Goal: Task Accomplishment & Management: Manage account settings

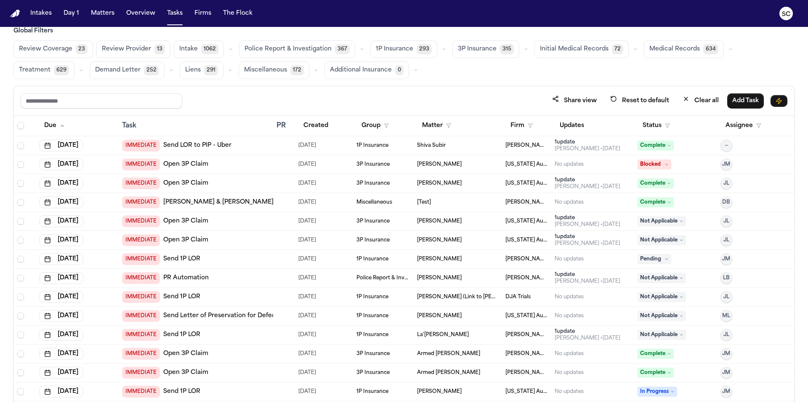
scroll to position [13, 0]
click at [216, 16] on div "Intakes Day 1 Matters Overview Tasks Firms The Flock" at bounding box center [141, 13] width 229 height 15
click at [102, 13] on button "Matters" at bounding box center [102, 13] width 30 height 15
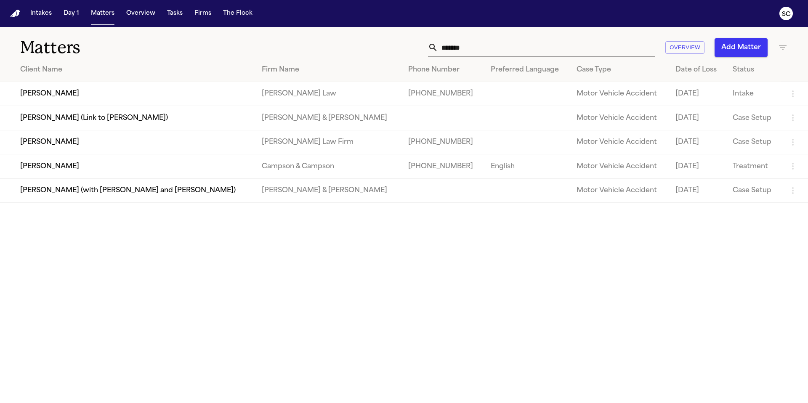
click at [59, 149] on td "[PERSON_NAME]" at bounding box center [127, 142] width 255 height 24
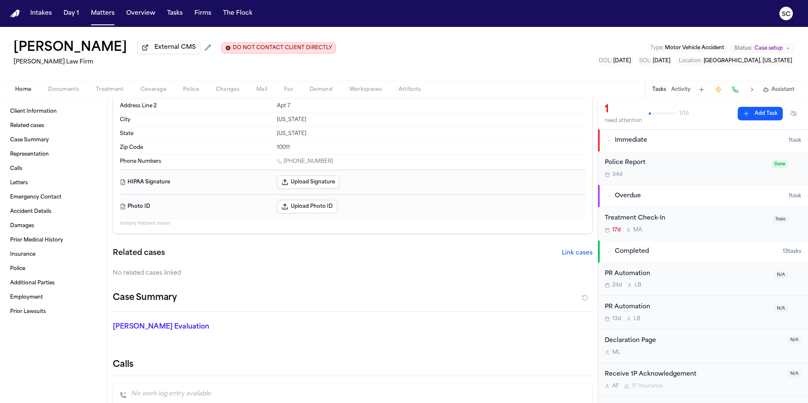
scroll to position [163, 0]
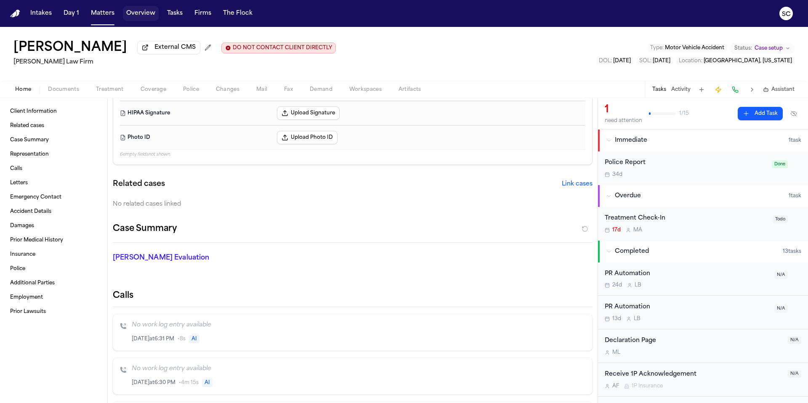
click at [140, 18] on button "Overview" at bounding box center [141, 13] width 36 height 15
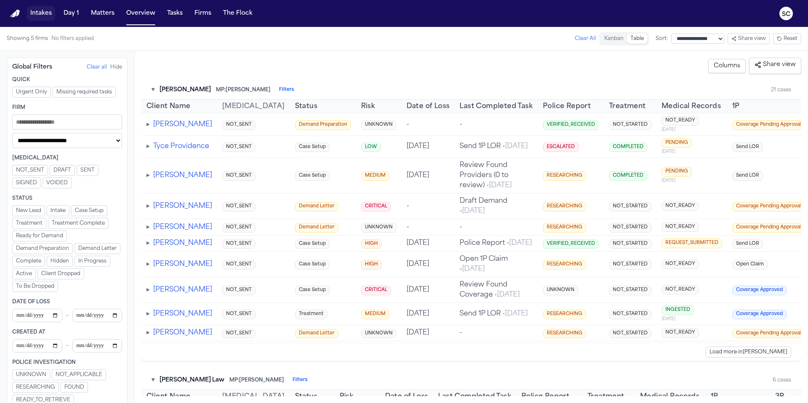
click at [47, 14] on button "Intakes" at bounding box center [41, 13] width 28 height 15
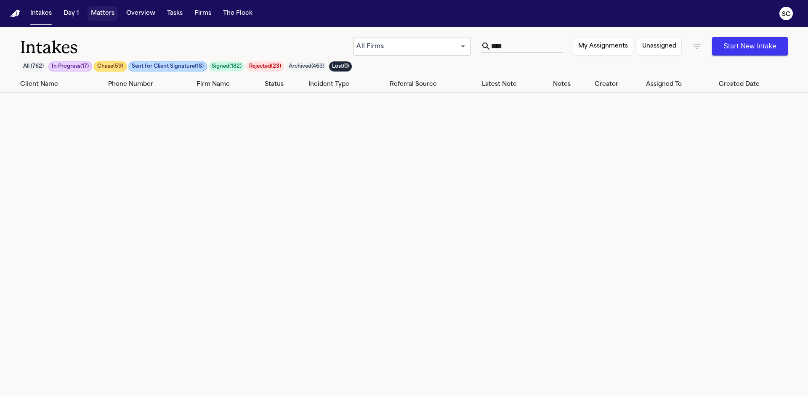
click at [98, 15] on button "Matters" at bounding box center [102, 13] width 30 height 15
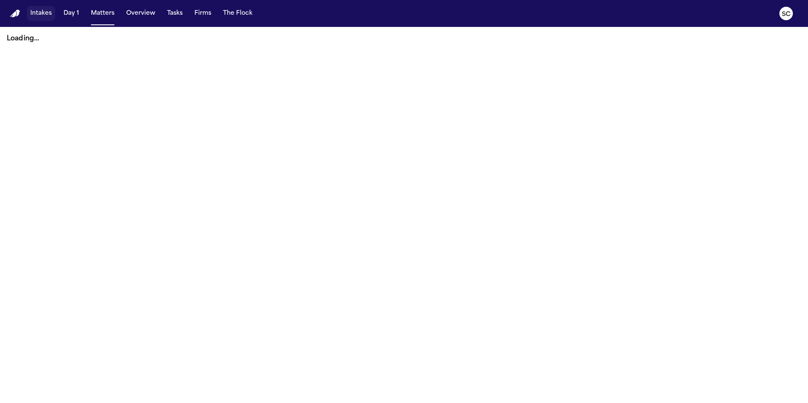
click at [41, 17] on button "Intakes" at bounding box center [41, 13] width 28 height 15
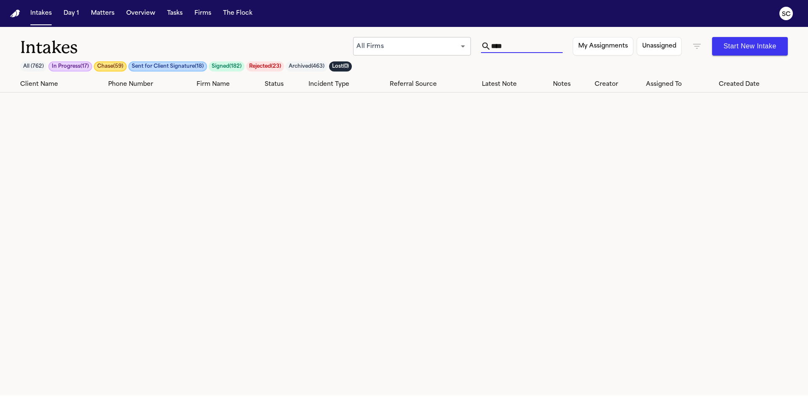
drag, startPoint x: 509, startPoint y: 47, endPoint x: 442, endPoint y: 46, distance: 67.3
click at [442, 46] on div "All Firms *** ​ **** My Assignments Unassigned Start New Intake" at bounding box center [570, 46] width 434 height 19
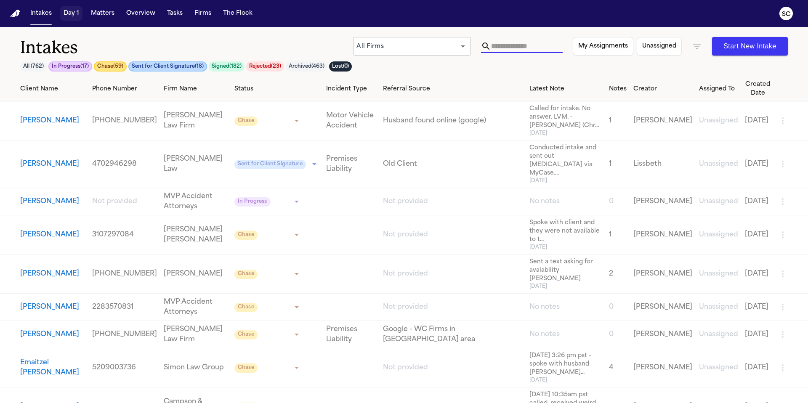
click at [71, 15] on button "Day 1" at bounding box center [71, 13] width 22 height 15
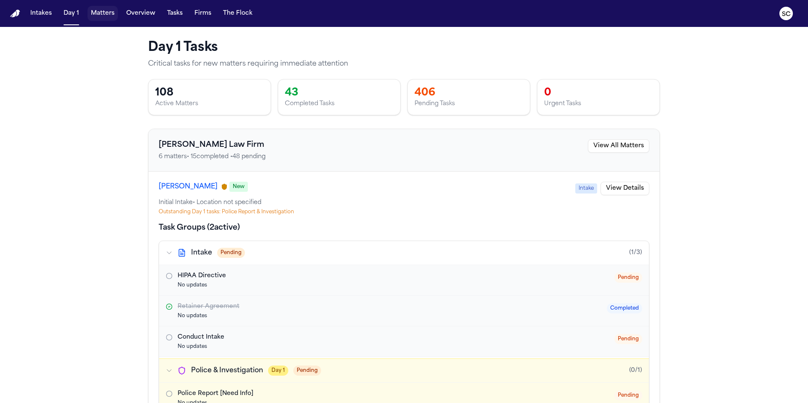
click at [105, 13] on button "Matters" at bounding box center [102, 13] width 30 height 15
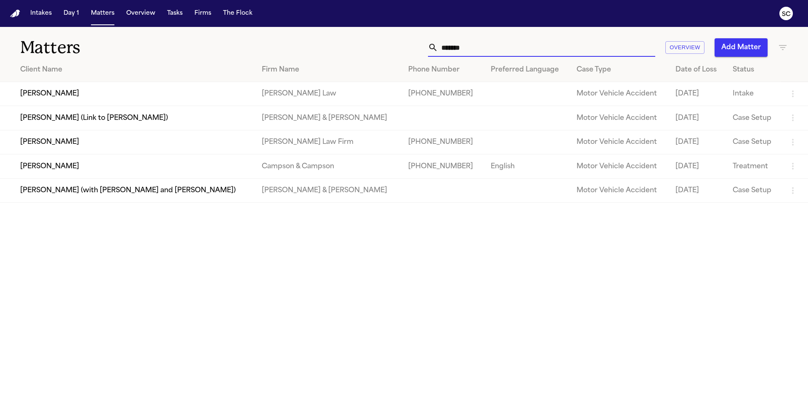
drag, startPoint x: 484, startPoint y: 46, endPoint x: 443, endPoint y: 46, distance: 40.4
click at [444, 46] on input "*******" at bounding box center [546, 47] width 217 height 19
type input "*"
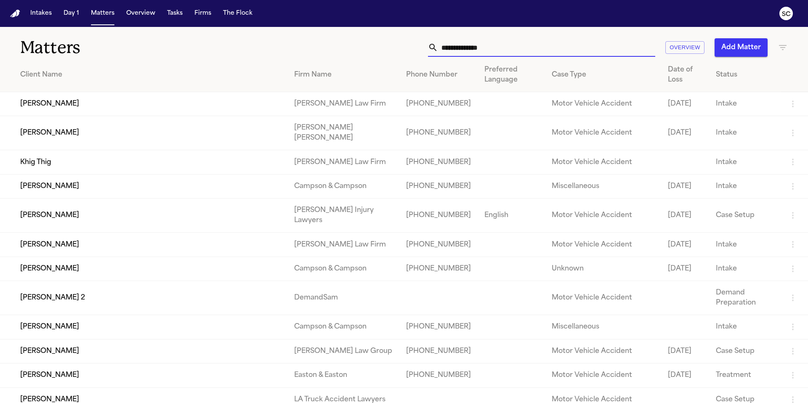
click at [721, 76] on div "Status" at bounding box center [744, 75] width 58 height 10
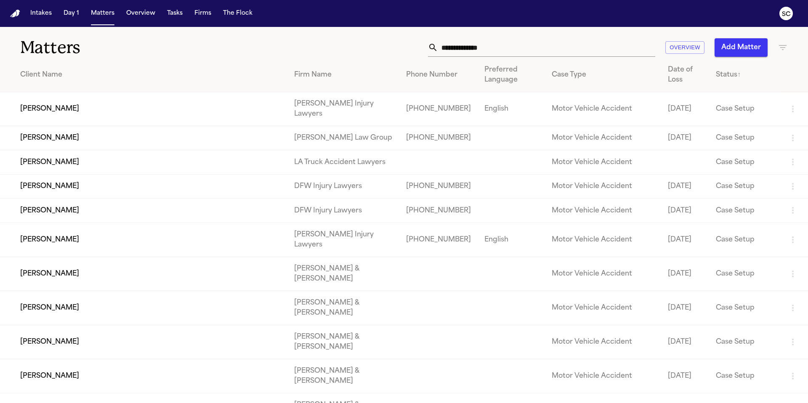
click at [781, 47] on icon "button" at bounding box center [782, 47] width 10 height 10
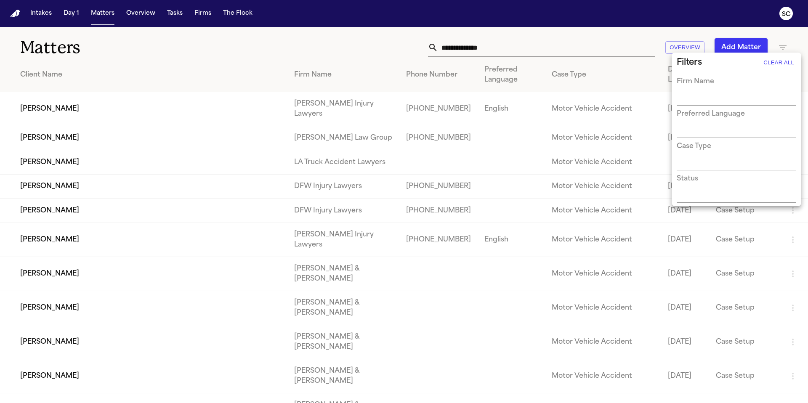
click at [707, 151] on h3 "Case Type" at bounding box center [693, 146] width 34 height 10
click at [693, 183] on h3 "Status" at bounding box center [686, 179] width 21 height 10
click at [781, 60] on button "Clear All" at bounding box center [778, 62] width 35 height 13
click at [784, 62] on button "Clear All" at bounding box center [778, 62] width 35 height 13
click at [647, 41] on div at bounding box center [404, 201] width 808 height 403
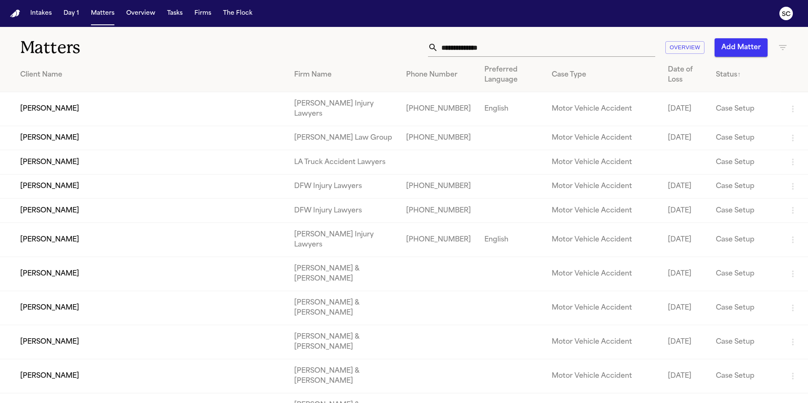
click at [727, 77] on div "Status ↑" at bounding box center [744, 75] width 58 height 10
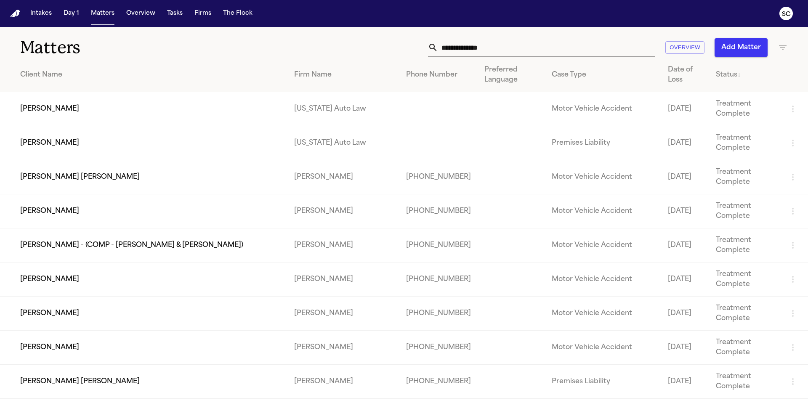
click at [669, 78] on div "Date of Loss" at bounding box center [684, 75] width 34 height 20
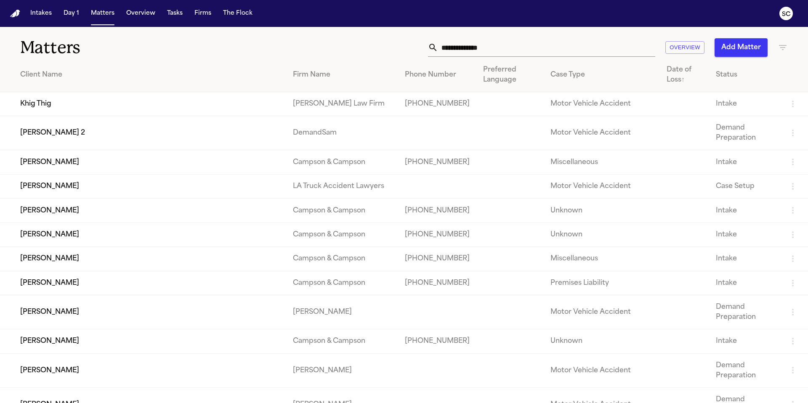
click at [666, 69] on div "Date of Loss ↑" at bounding box center [684, 75] width 36 height 20
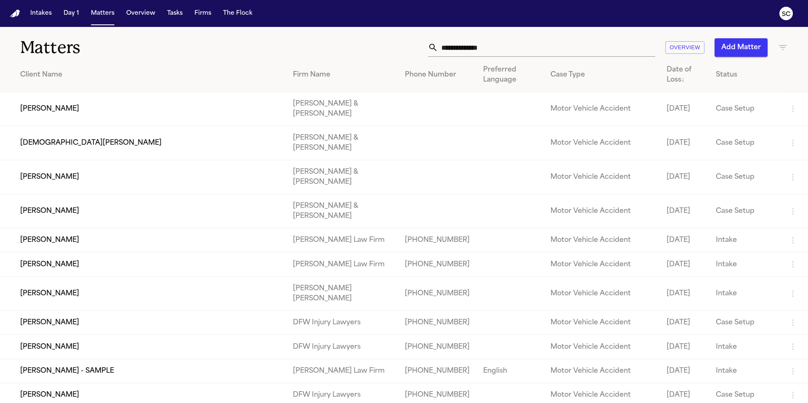
click at [786, 45] on icon "button" at bounding box center [782, 47] width 10 height 10
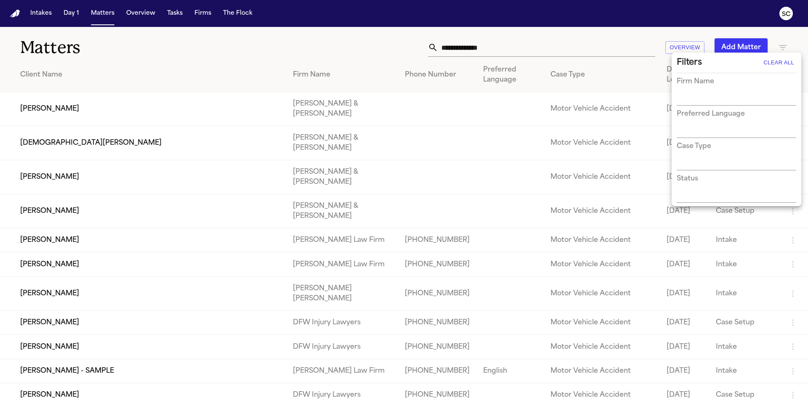
click at [688, 193] on input "text" at bounding box center [729, 197] width 107 height 12
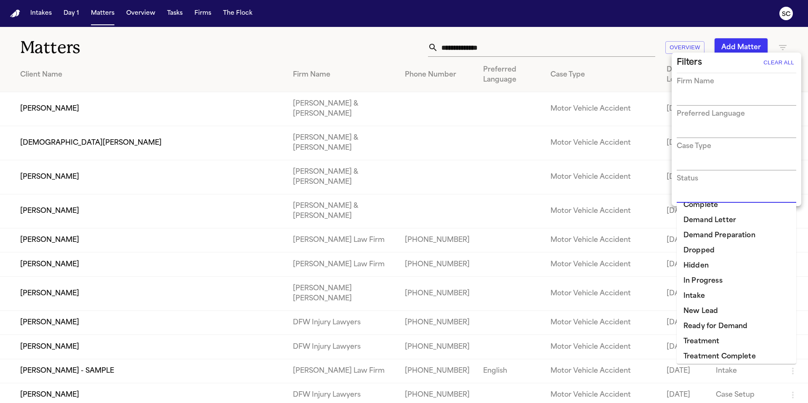
scroll to position [42, 0]
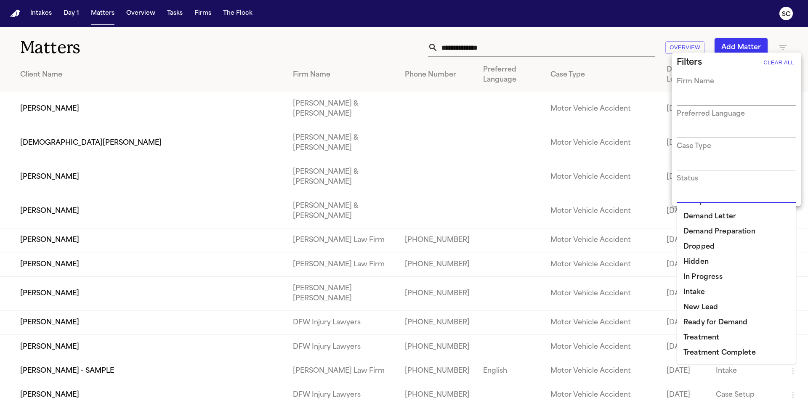
click at [723, 322] on li "Ready for Demand" at bounding box center [735, 322] width 119 height 15
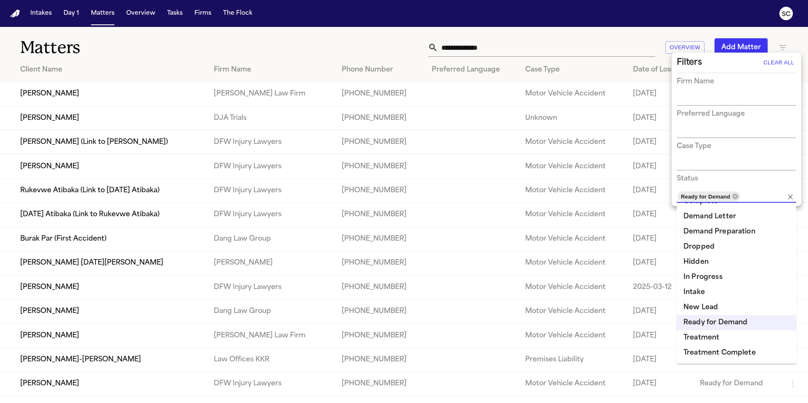
click at [633, 40] on div at bounding box center [404, 201] width 808 height 403
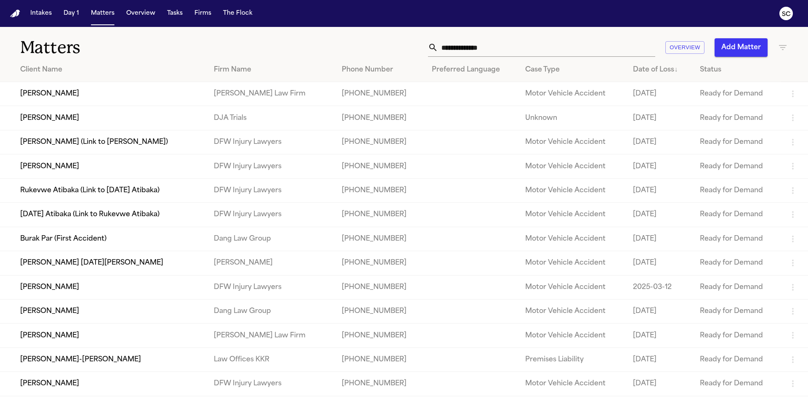
click at [58, 94] on td "[PERSON_NAME]" at bounding box center [103, 94] width 207 height 24
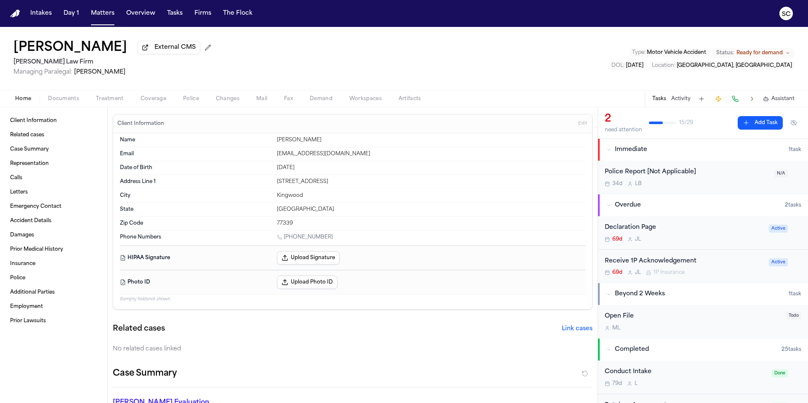
click at [780, 101] on span "Assistant" at bounding box center [782, 98] width 23 height 7
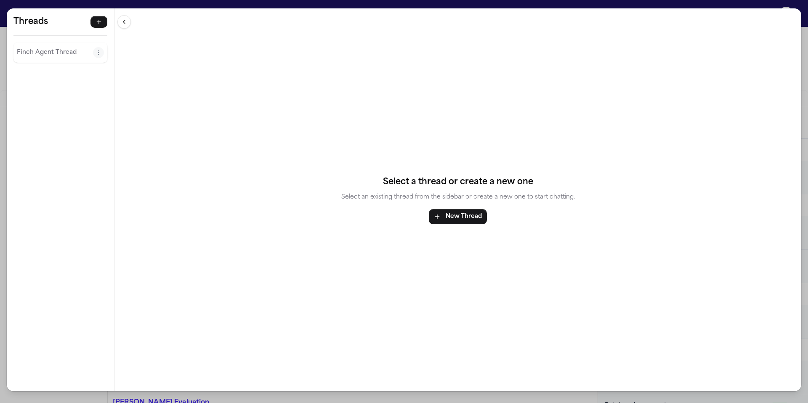
click at [124, 21] on button at bounding box center [123, 21] width 13 height 13
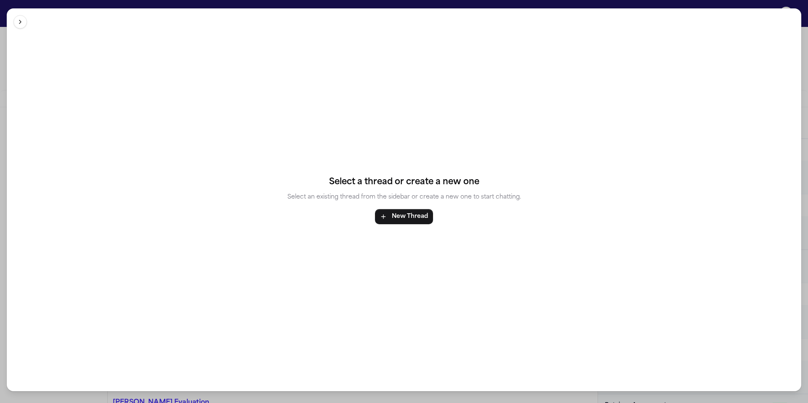
click at [22, 20] on button at bounding box center [19, 21] width 13 height 13
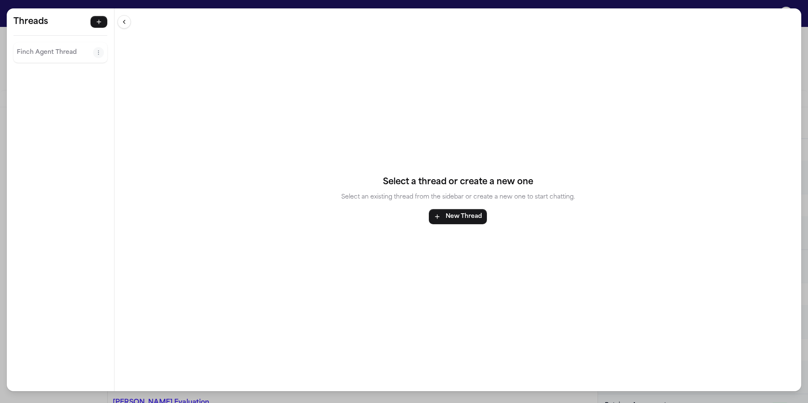
click at [71, 396] on div "Threads Finch Agent Thread Threads Finch Agent Thread Select a thread or create…" at bounding box center [404, 201] width 808 height 403
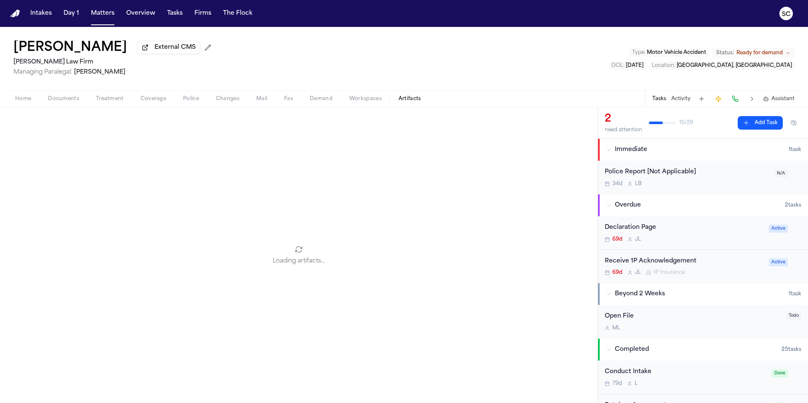
click at [400, 102] on span "Artifacts" at bounding box center [409, 98] width 23 height 7
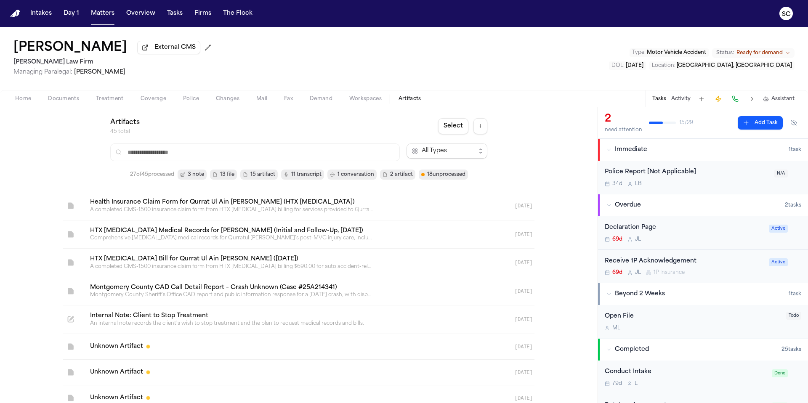
click at [368, 99] on span "Workspaces" at bounding box center [365, 98] width 32 height 7
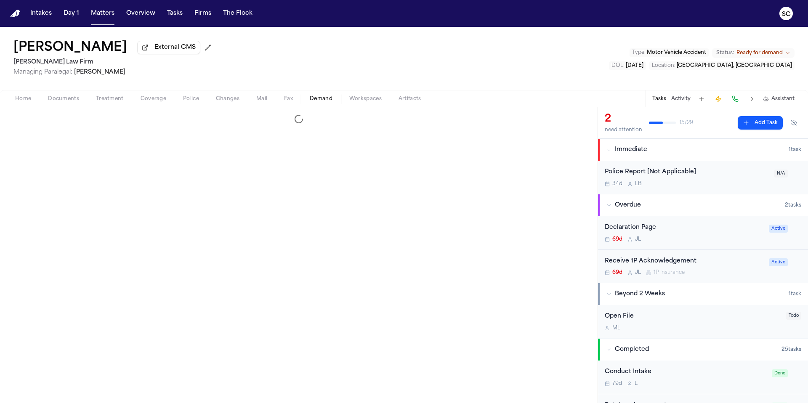
click at [328, 100] on span "Demand" at bounding box center [321, 98] width 23 height 7
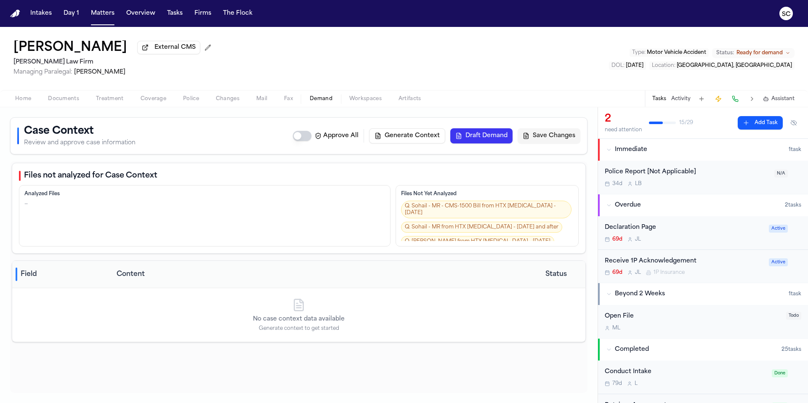
click at [291, 100] on span "Fax" at bounding box center [288, 98] width 9 height 7
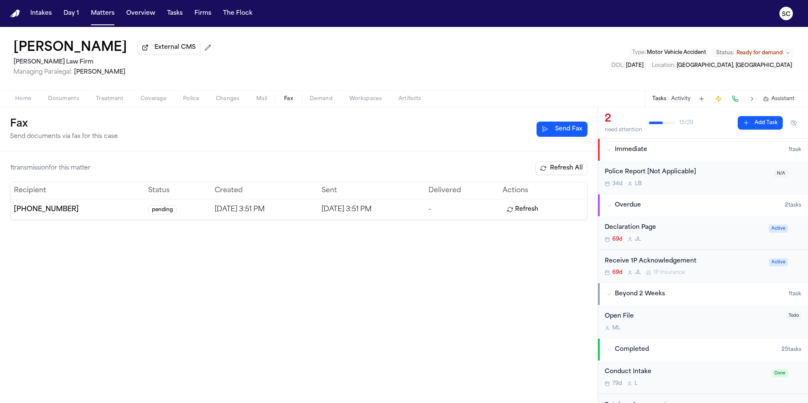
click at [275, 100] on button "Fax" at bounding box center [288, 99] width 26 height 10
click at [269, 100] on button "Mail" at bounding box center [262, 99] width 28 height 10
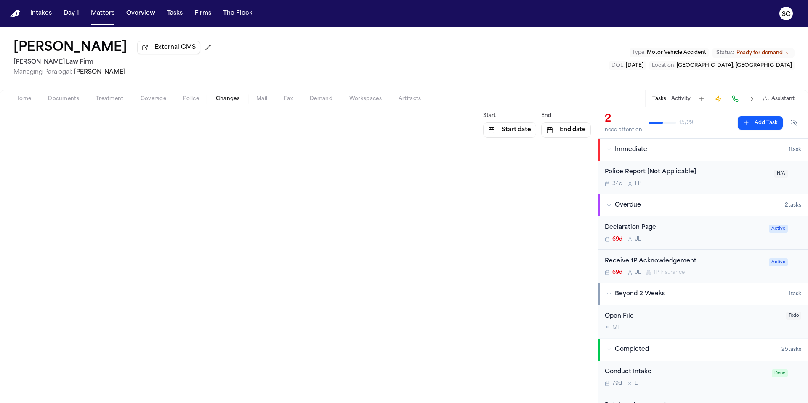
click at [244, 101] on button "Changes" at bounding box center [227, 99] width 40 height 10
click at [204, 100] on button "Police" at bounding box center [191, 99] width 33 height 10
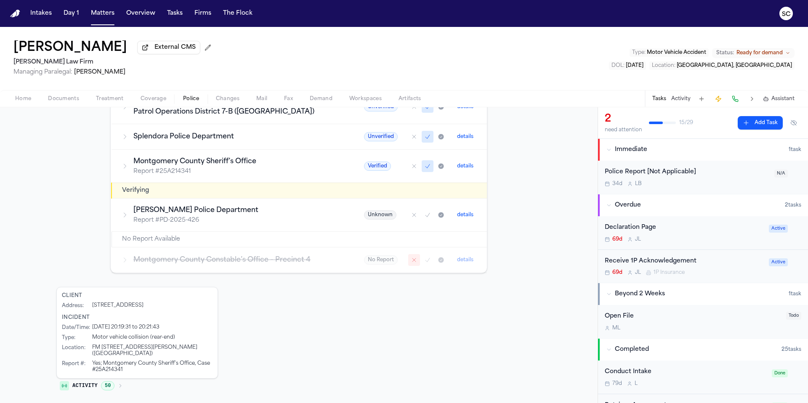
scroll to position [274, 0]
click at [109, 101] on span "Treatment" at bounding box center [110, 98] width 28 height 7
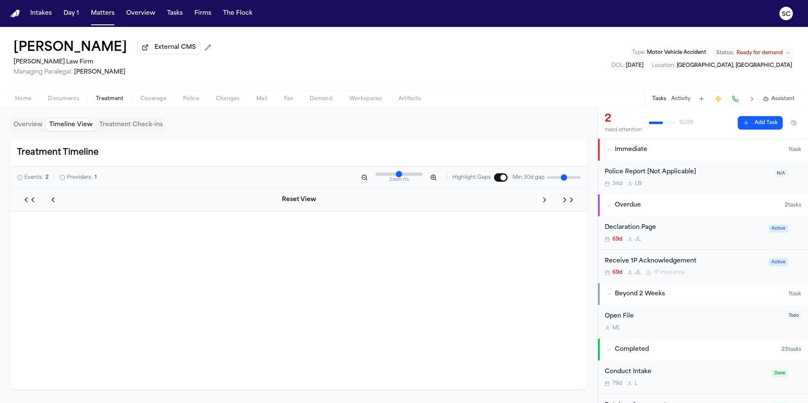
click at [77, 127] on button "Timeline View" at bounding box center [71, 125] width 50 height 12
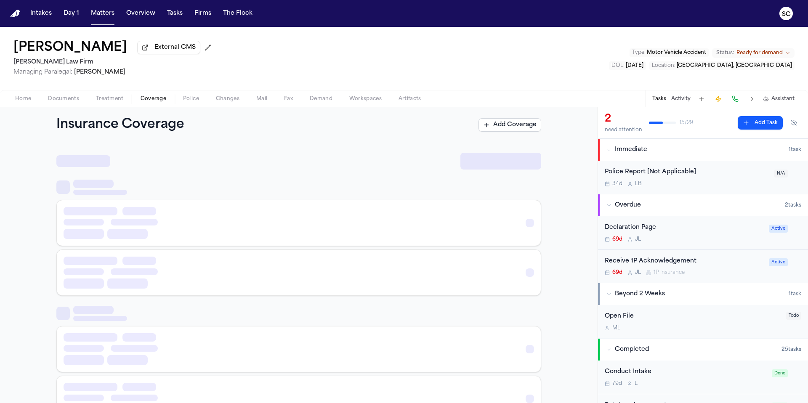
click at [151, 102] on span "Coverage" at bounding box center [153, 98] width 26 height 7
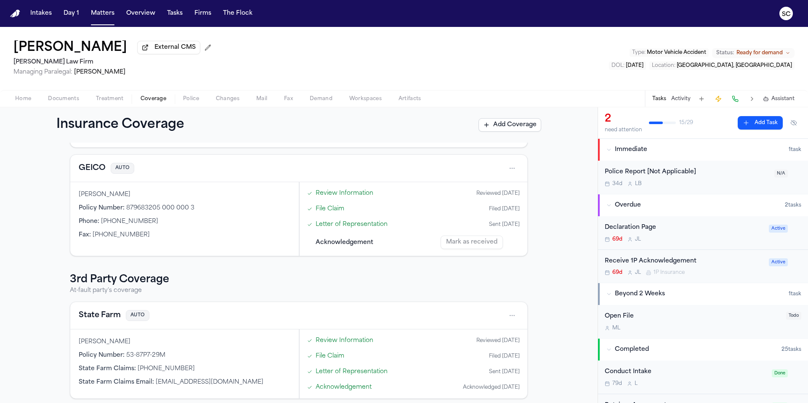
scroll to position [148, 0]
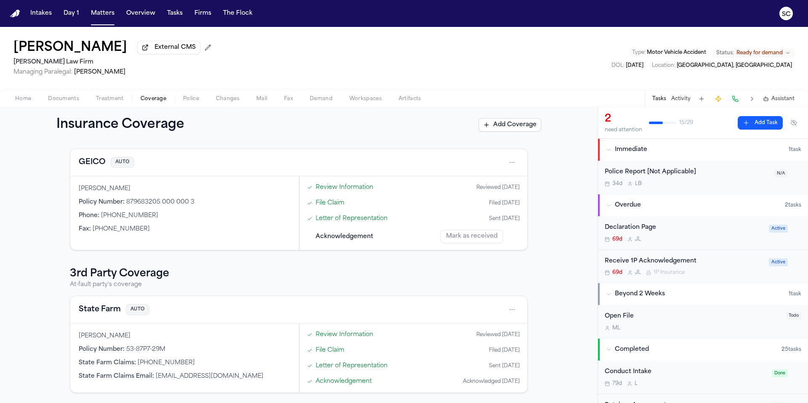
click at [388, 336] on div "Review Information Reviewed 07/21/2025" at bounding box center [413, 335] width 219 height 14
click at [95, 312] on button "State Farm" at bounding box center [100, 310] width 42 height 12
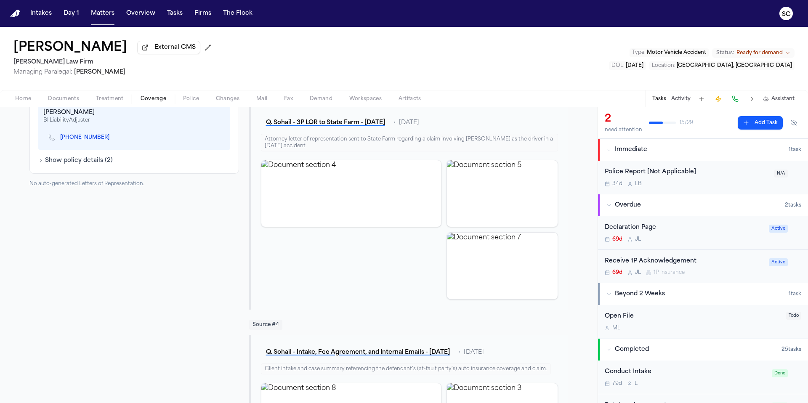
scroll to position [377, 0]
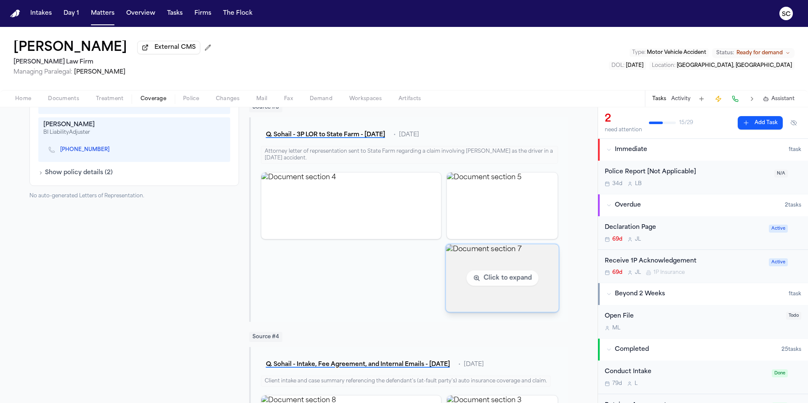
click at [493, 278] on img "View document section 7" at bounding box center [501, 278] width 113 height 68
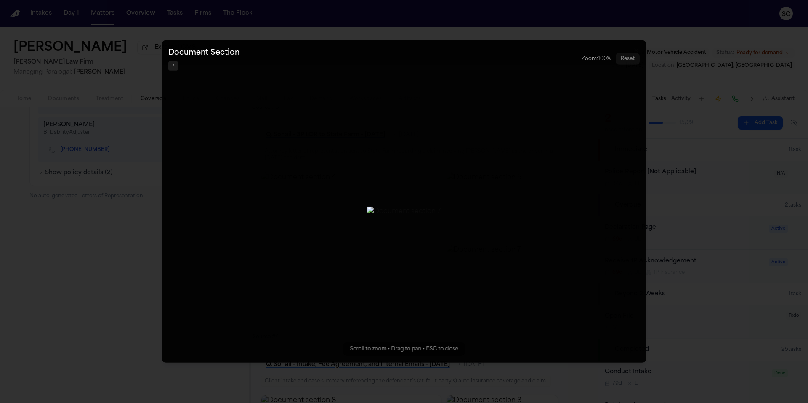
click at [398, 277] on button "Zoomable image viewer. Use mouse wheel to zoom, drag to pan, or press R to rese…" at bounding box center [404, 201] width 485 height 322
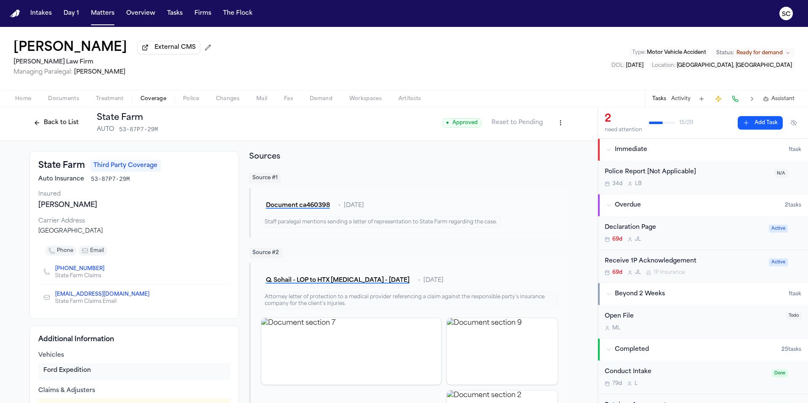
scroll to position [0, 0]
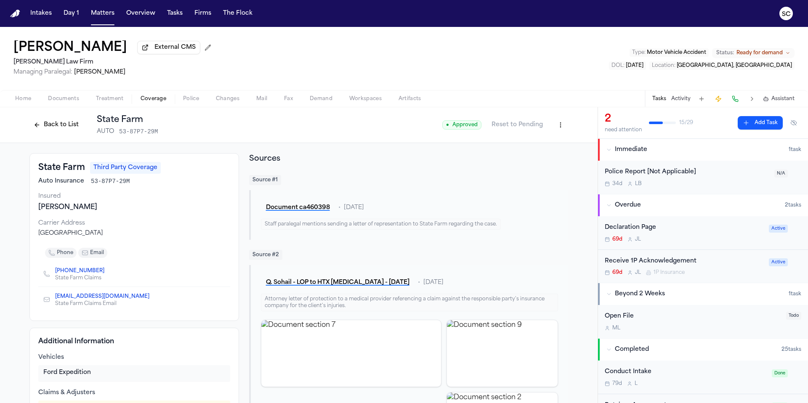
click at [17, 99] on span "Home" at bounding box center [23, 98] width 16 height 7
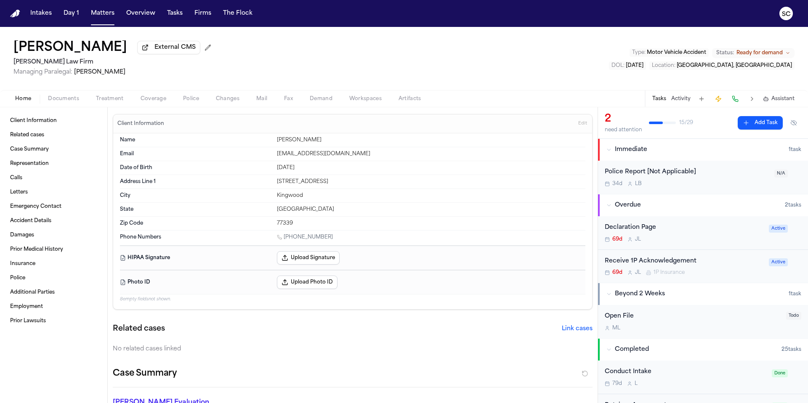
click at [4, 34] on icon "Copy Matter ID" at bounding box center [4, 32] width 4 height 5
click at [185, 52] on span "External CMS" at bounding box center [174, 47] width 41 height 8
click at [33, 17] on button "Intakes" at bounding box center [41, 13] width 28 height 15
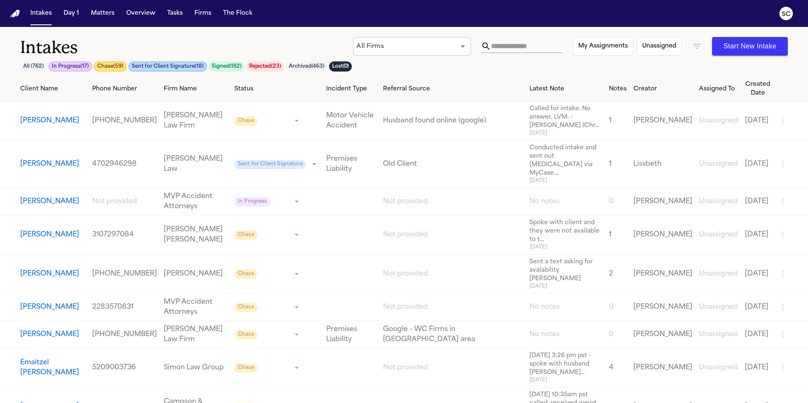
click at [551, 244] on span "Oct 5" at bounding box center [565, 247] width 73 height 7
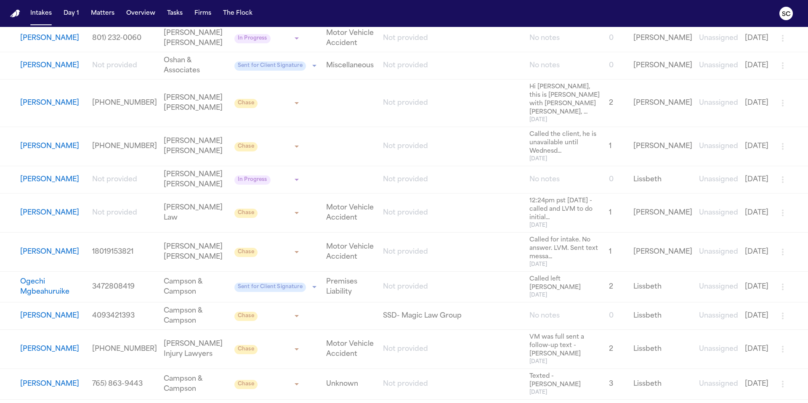
scroll to position [2097, 0]
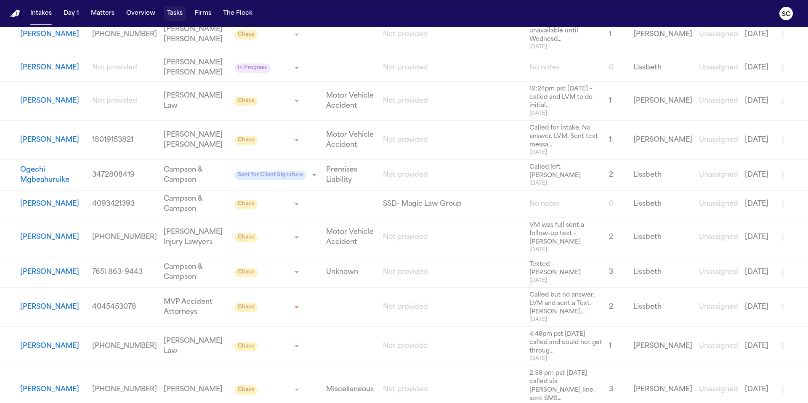
click at [180, 15] on button "Tasks" at bounding box center [175, 13] width 22 height 15
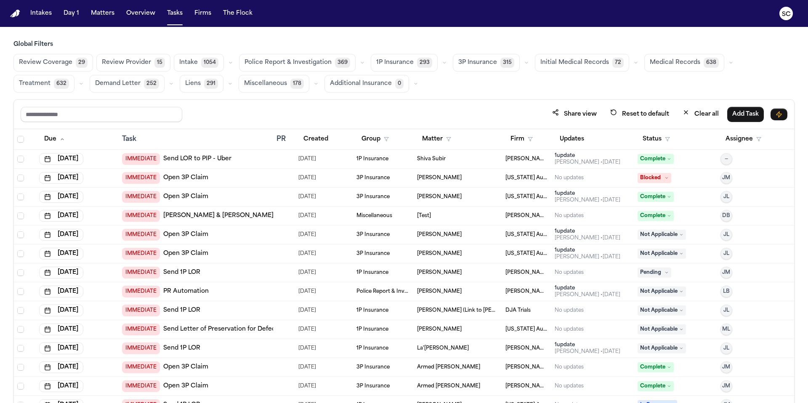
click at [401, 66] on span "1P Insurance" at bounding box center [394, 62] width 37 height 8
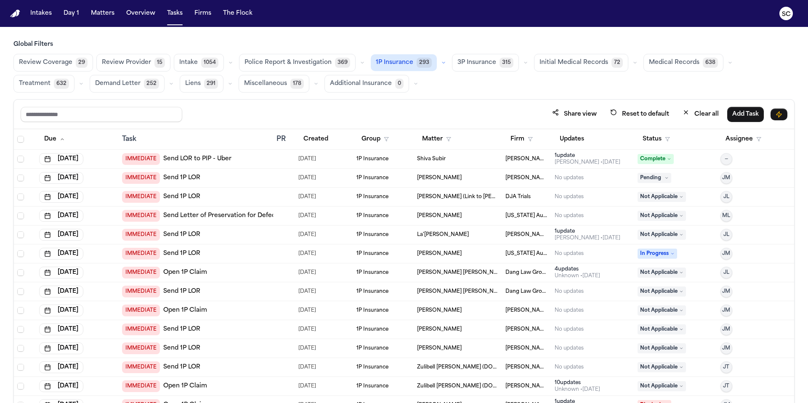
click at [202, 160] on link "Send LOR to PIP - Uber" at bounding box center [197, 159] width 68 height 8
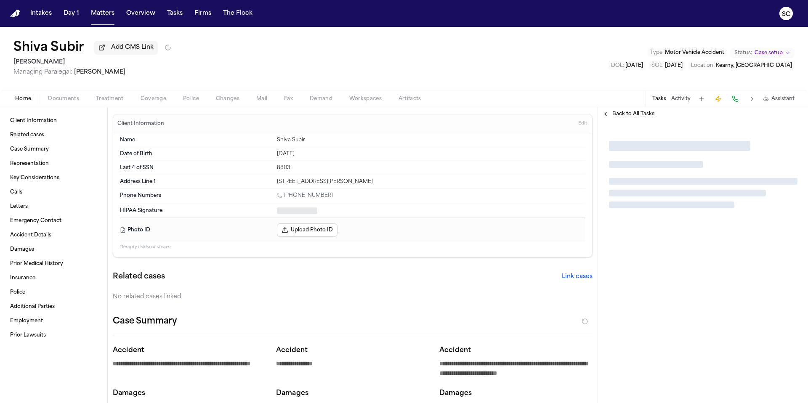
type textarea "*"
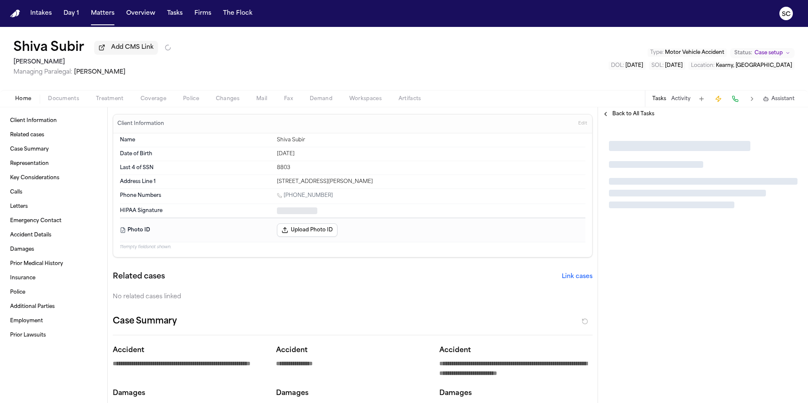
type textarea "*"
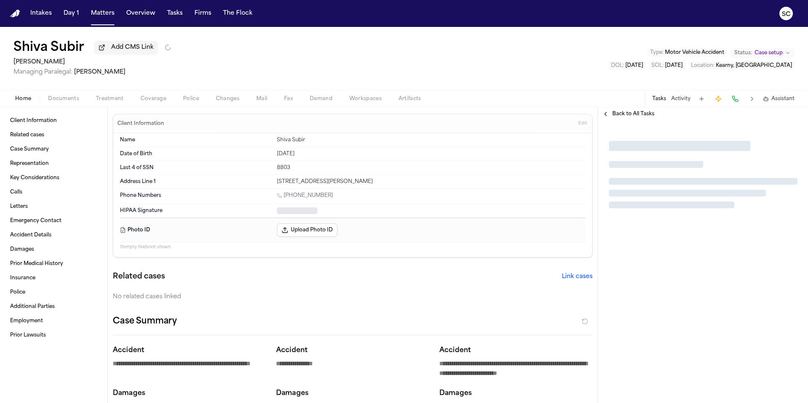
type textarea "*"
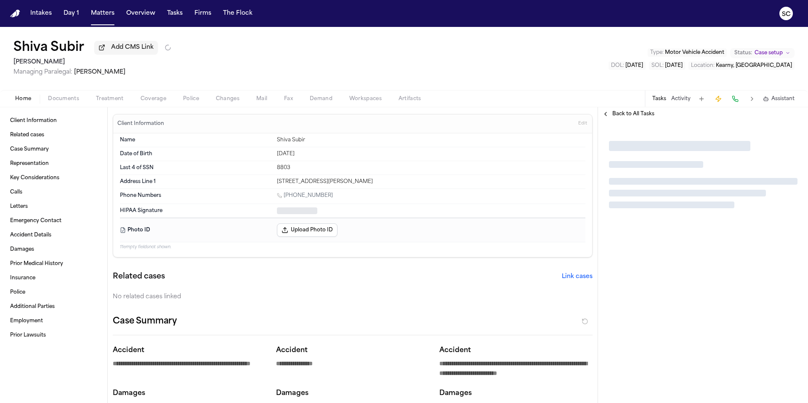
type textarea "*"
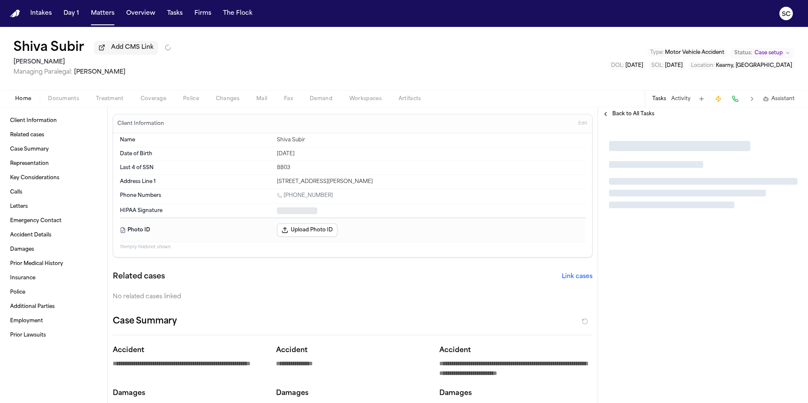
type textarea "*"
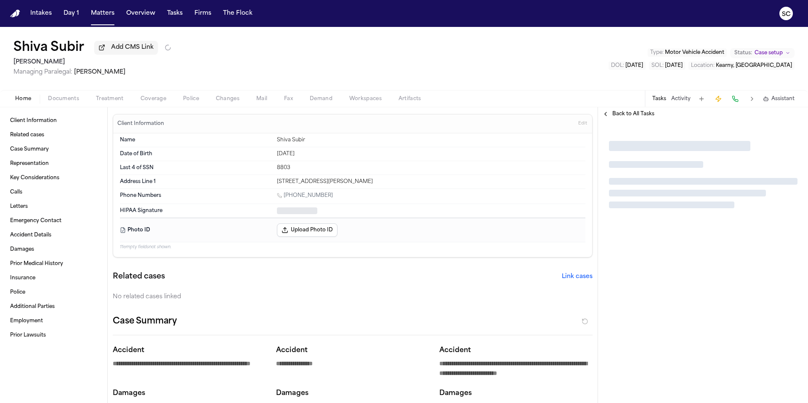
type textarea "*"
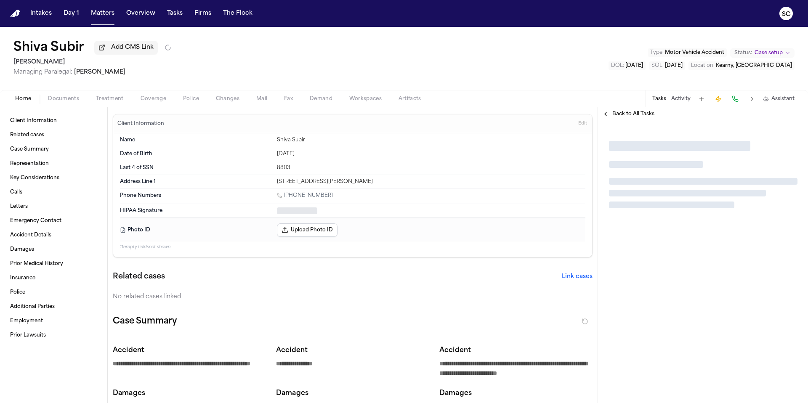
type textarea "*"
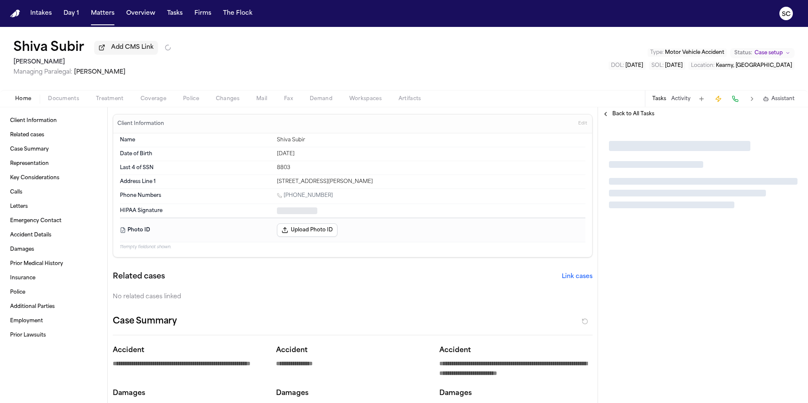
type textarea "*"
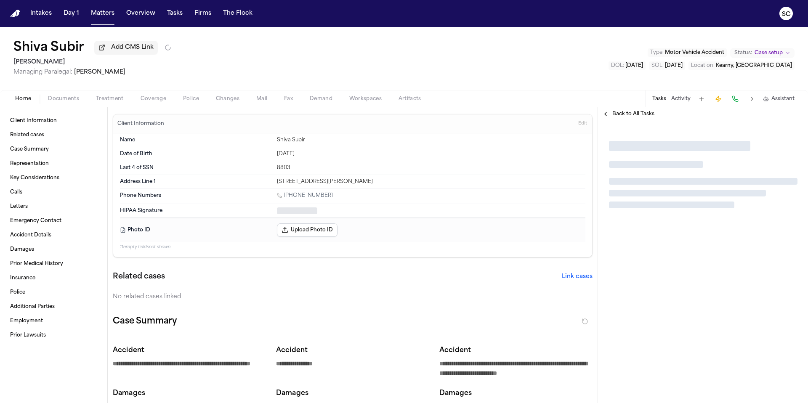
type textarea "*"
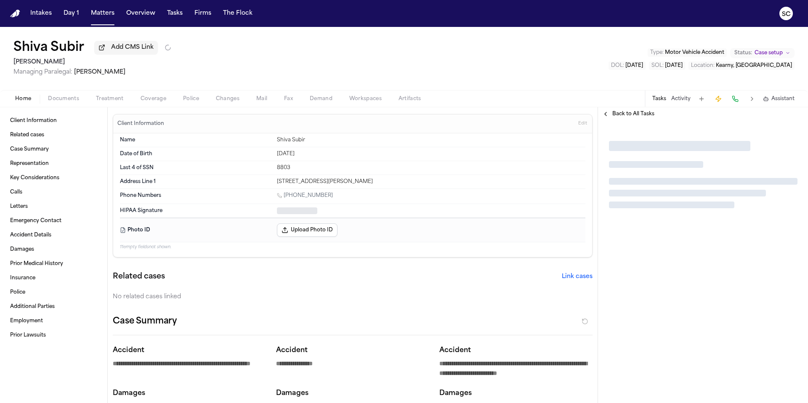
type textarea "*"
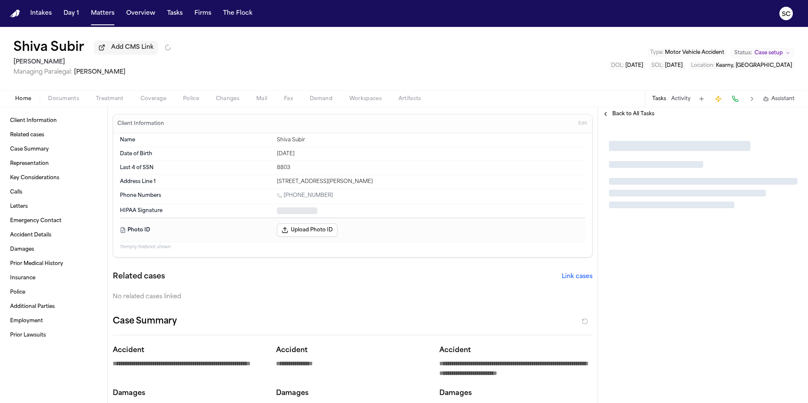
type textarea "*"
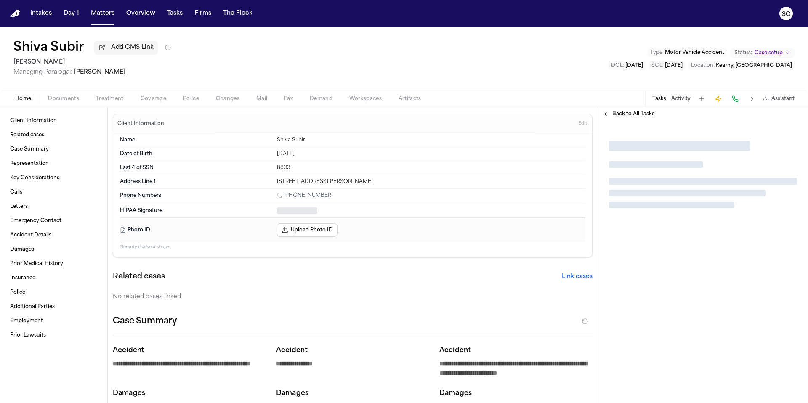
type textarea "*"
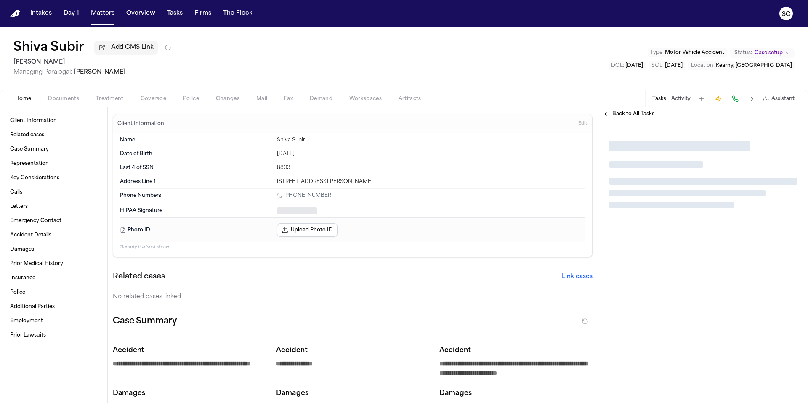
type textarea "*"
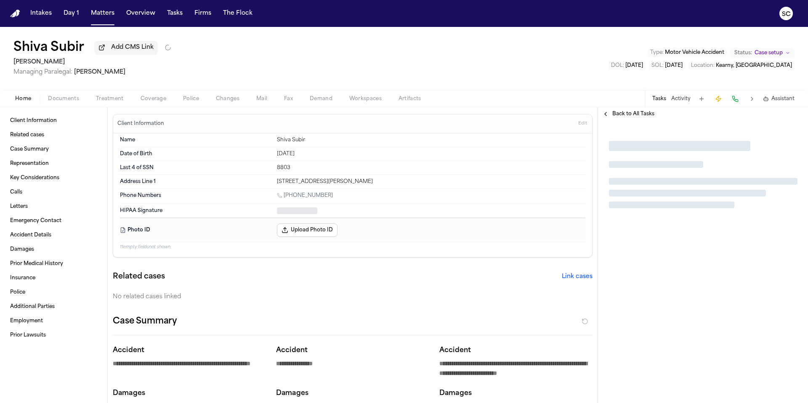
type textarea "*"
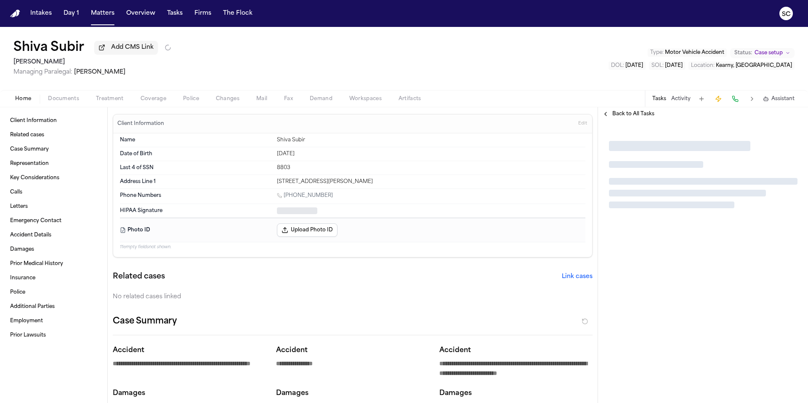
type textarea "*"
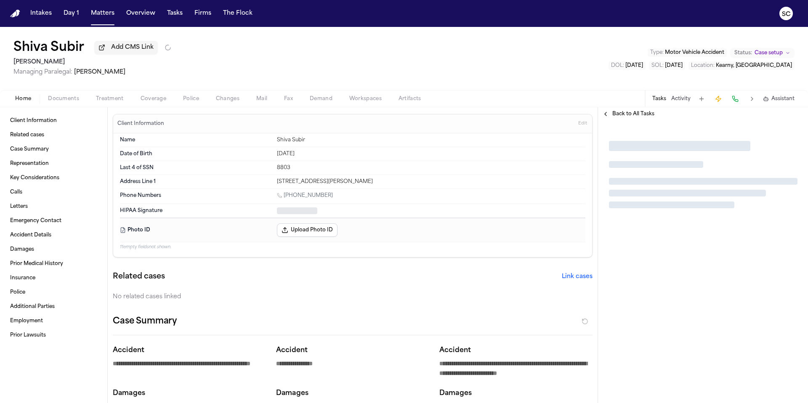
type textarea "*"
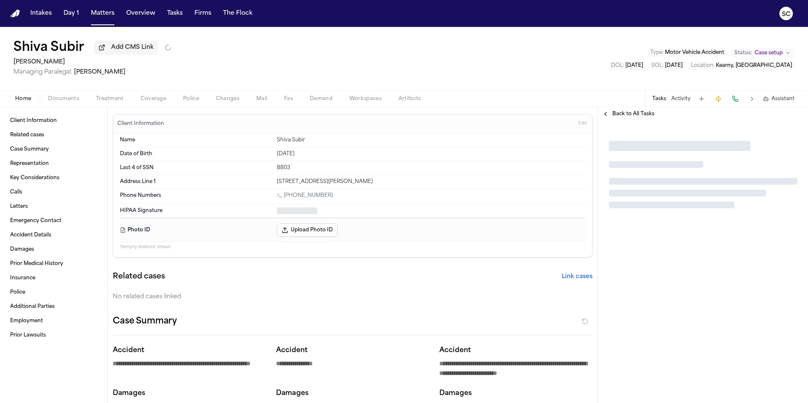
type textarea "*"
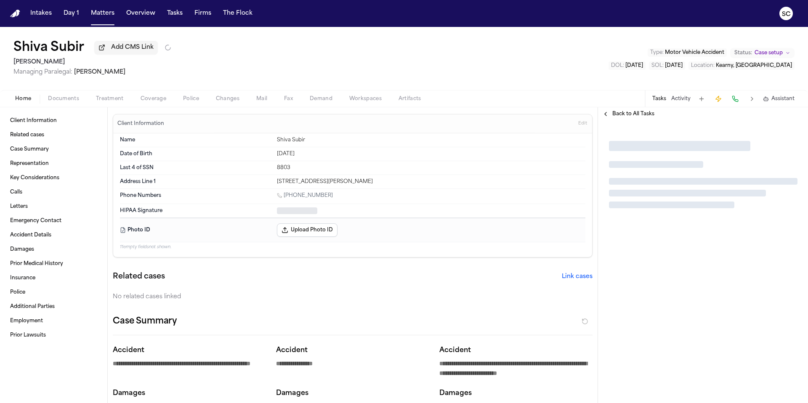
type textarea "*"
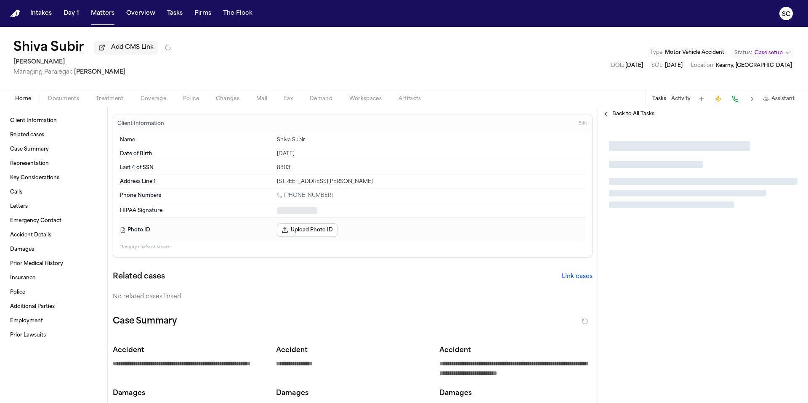
type textarea "*"
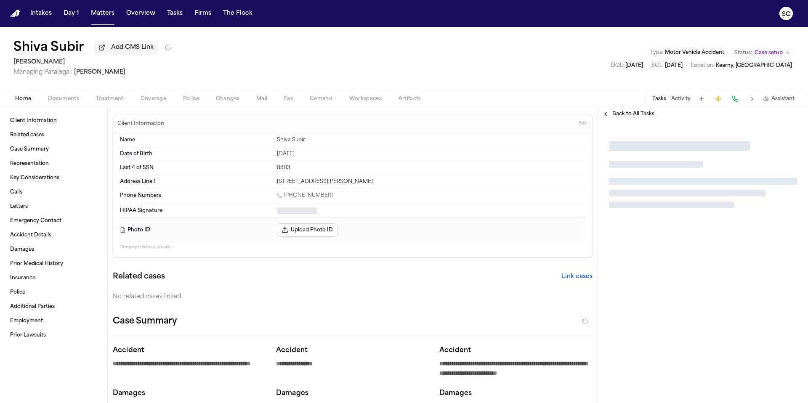
type textarea "*"
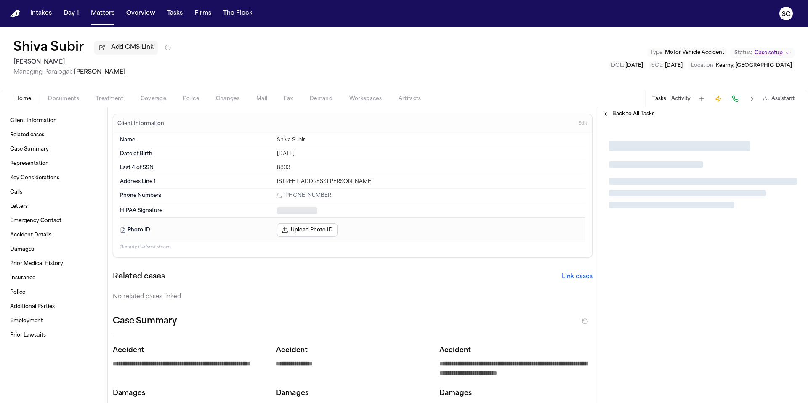
type textarea "*"
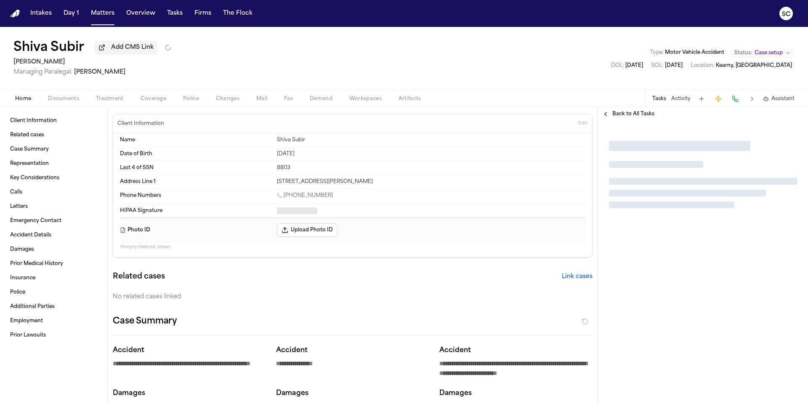
type textarea "*"
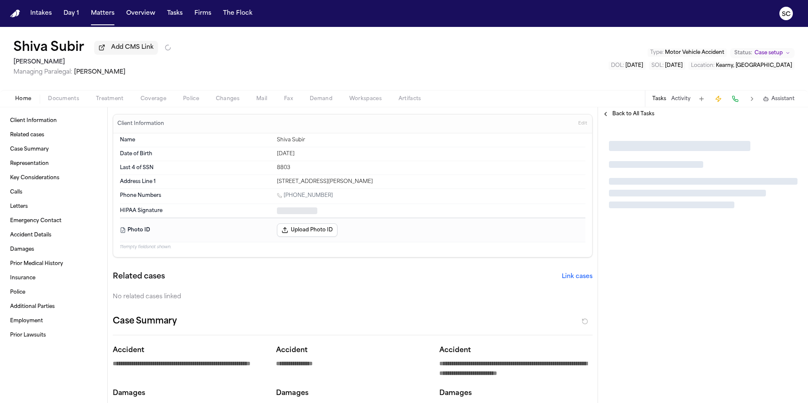
type textarea "*"
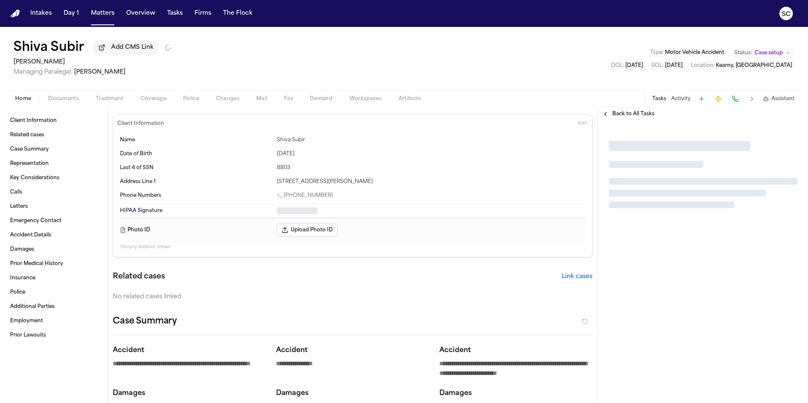
type textarea "*"
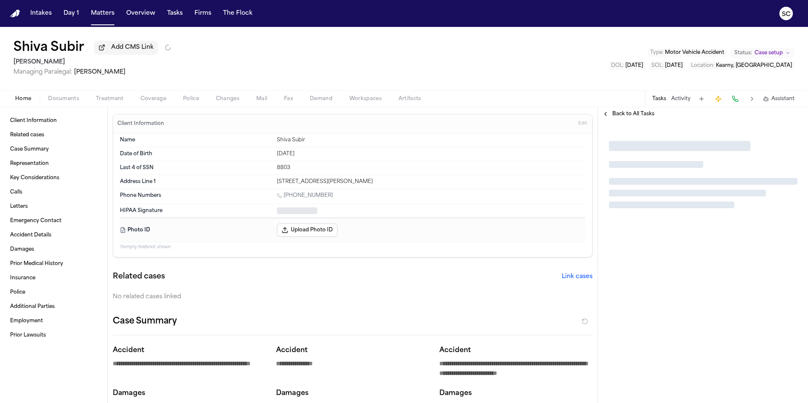
type textarea "*"
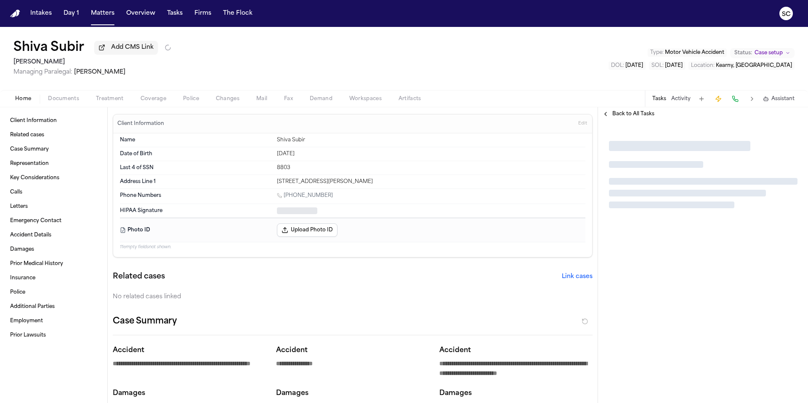
type textarea "*"
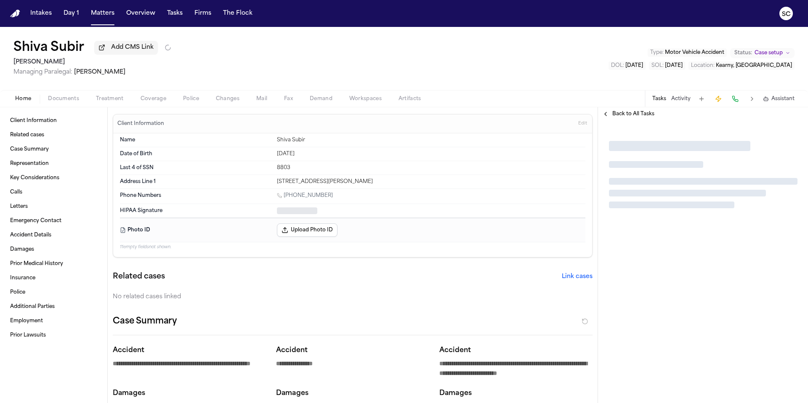
type textarea "*"
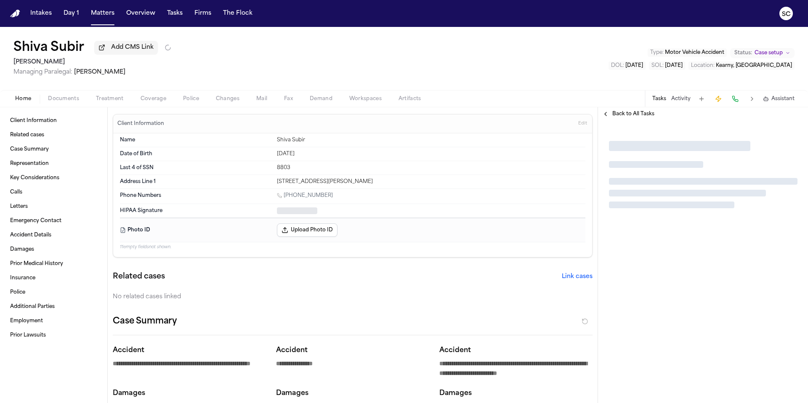
type textarea "*"
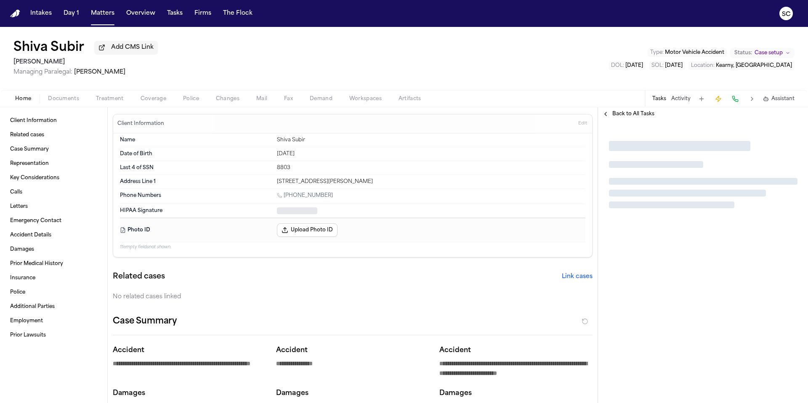
type textarea "*"
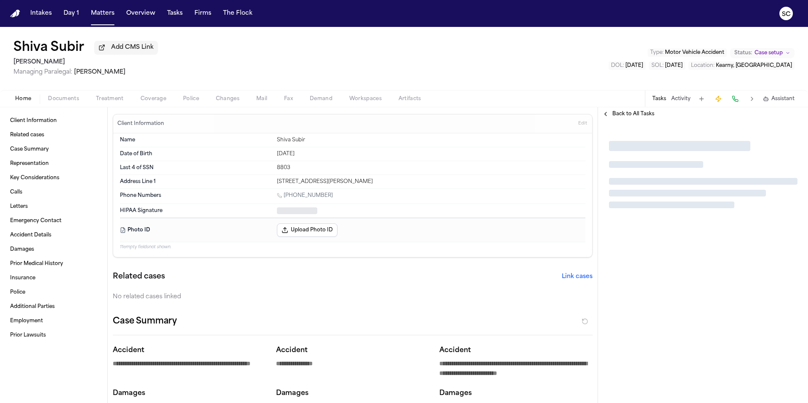
type textarea "*"
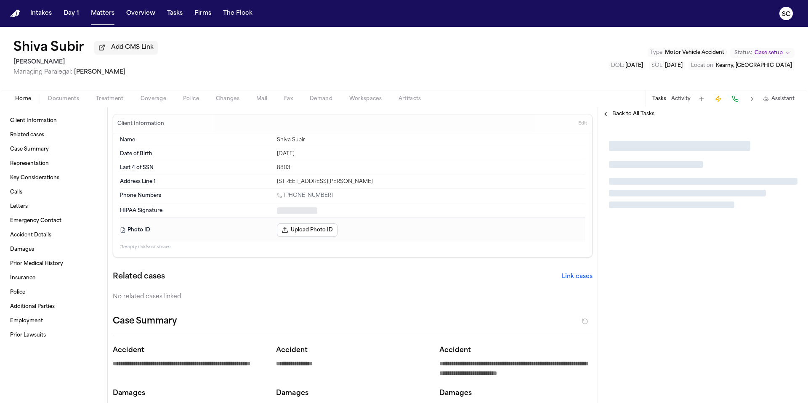
type textarea "*"
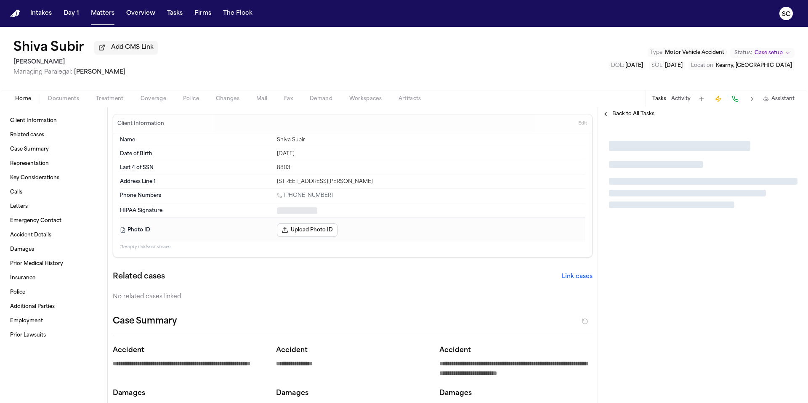
type textarea "*"
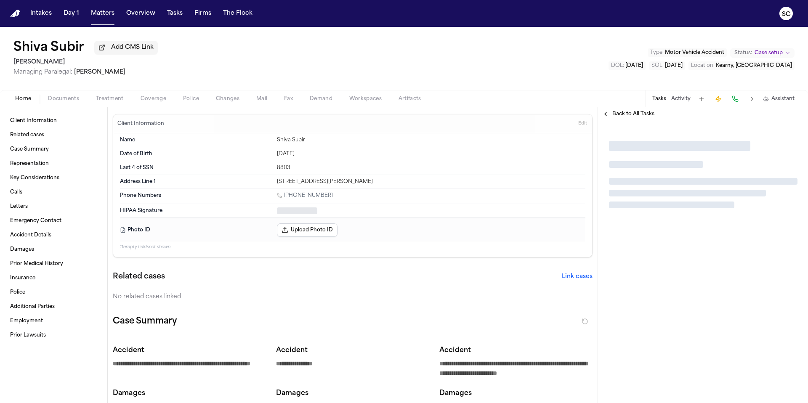
type textarea "*"
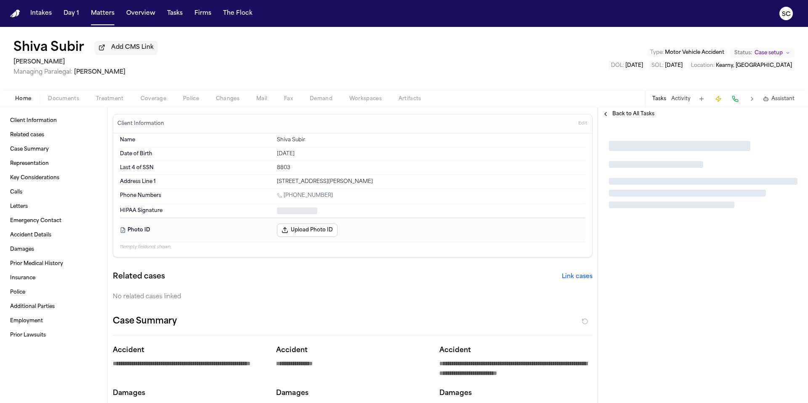
type textarea "*"
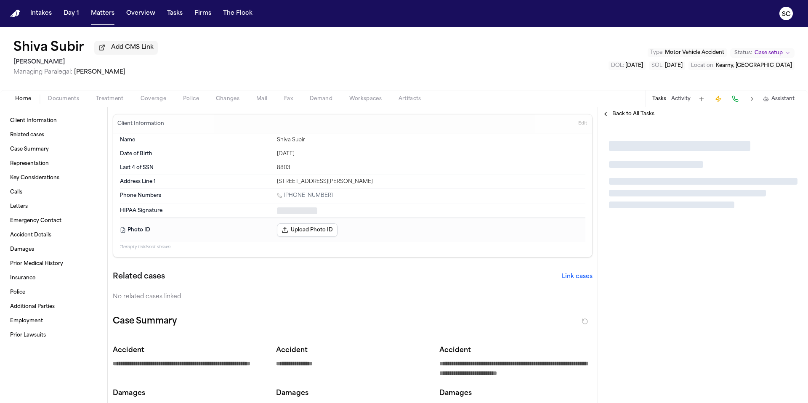
type textarea "*"
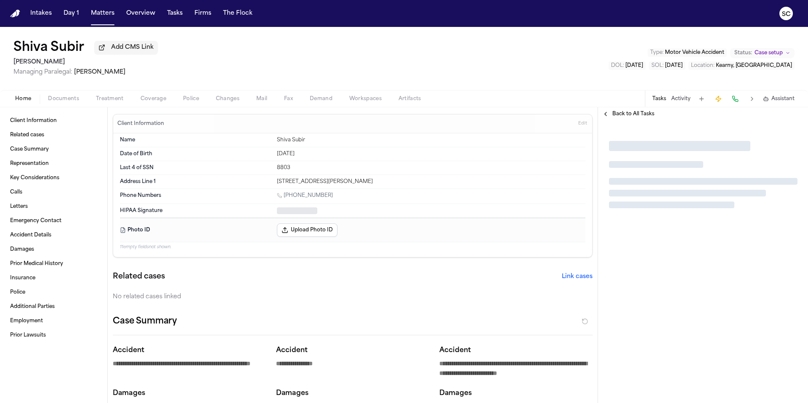
type textarea "*"
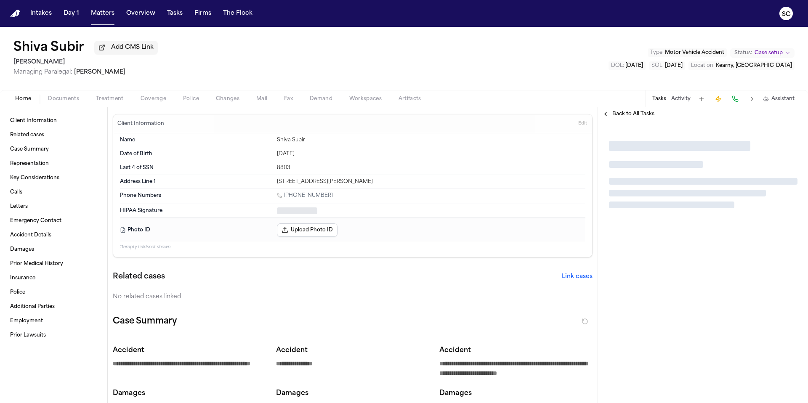
type textarea "*"
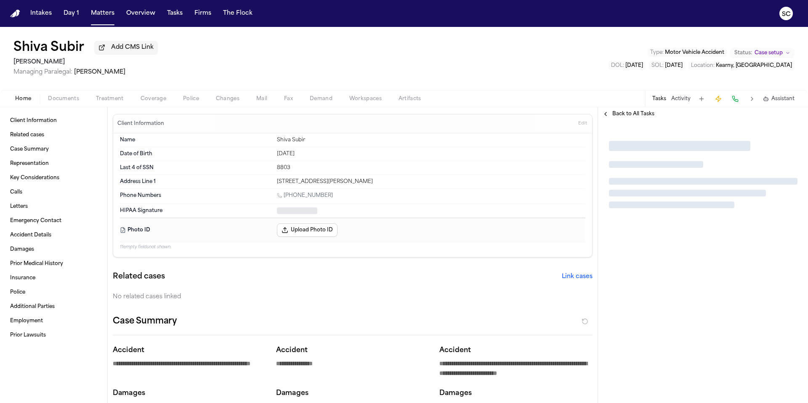
type textarea "*"
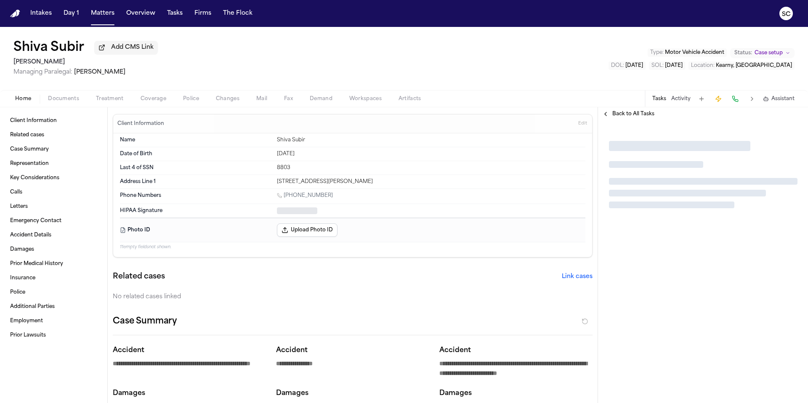
type textarea "*"
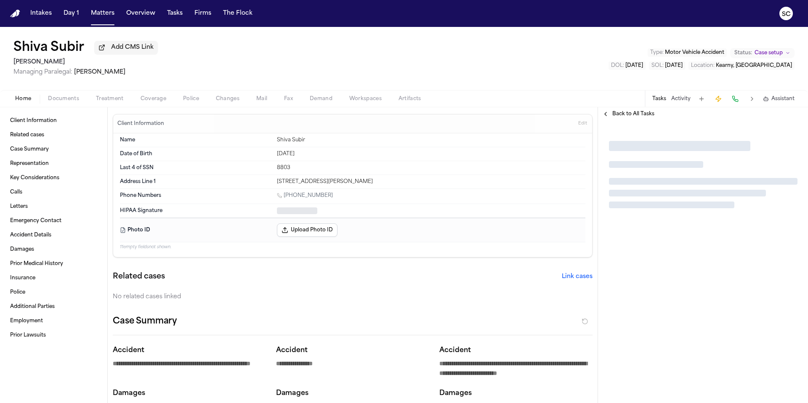
type textarea "*"
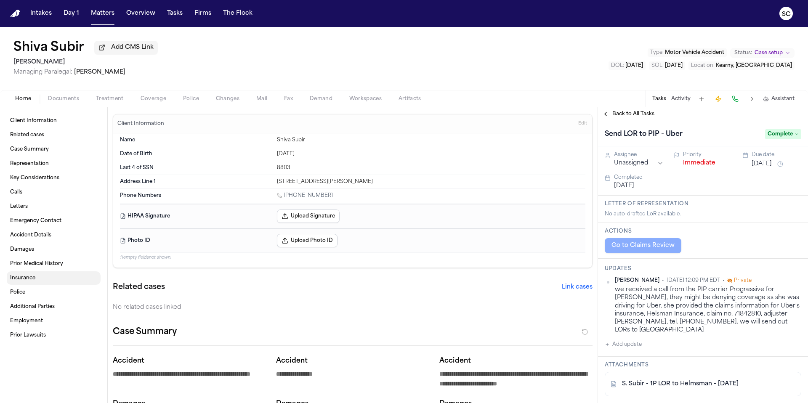
click at [21, 279] on span "Insurance" at bounding box center [22, 278] width 25 height 7
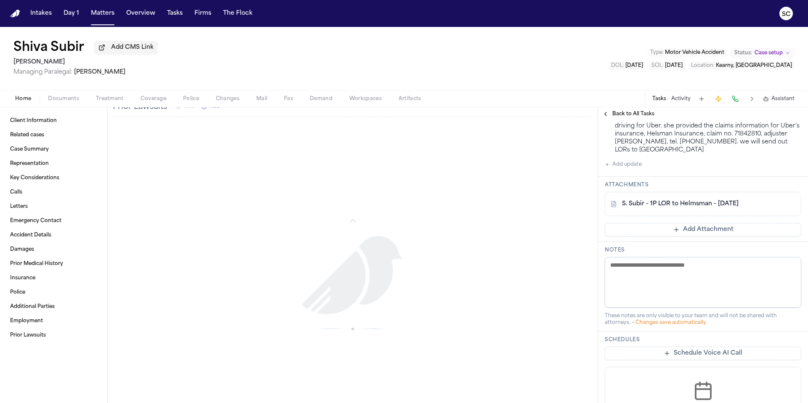
scroll to position [2372, 0]
click at [66, 99] on span "Documents" at bounding box center [63, 98] width 31 height 7
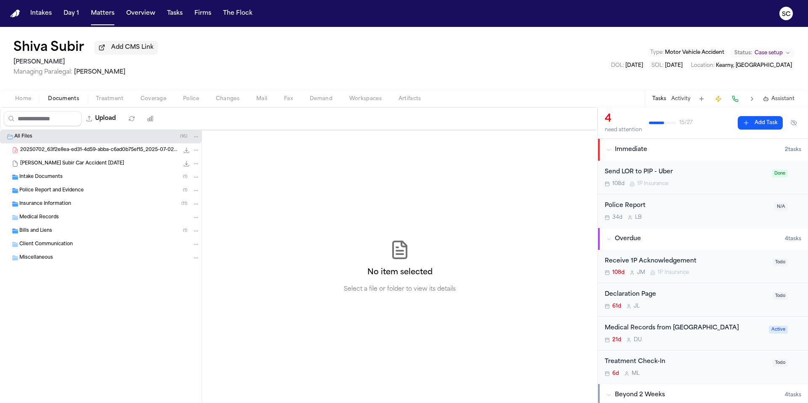
click at [51, 154] on span "20250702_63f2e8ea-ed31-4d59-abba-c6ad0b75ef15_2025-07-02_shiva-subir_mms_attach…" at bounding box center [99, 150] width 159 height 7
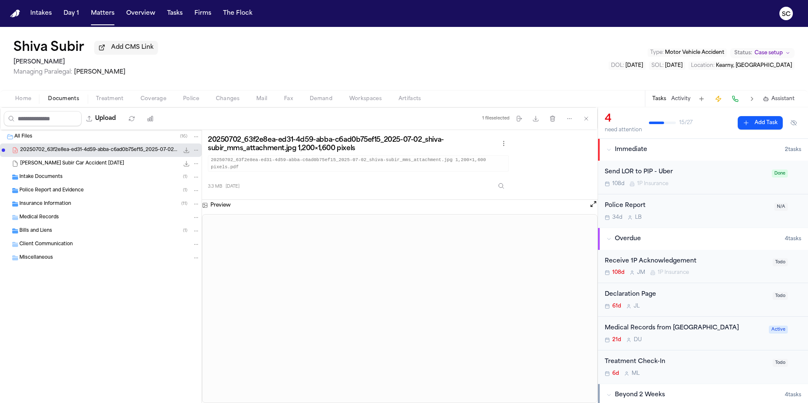
click at [161, 101] on span "Coverage" at bounding box center [153, 98] width 26 height 7
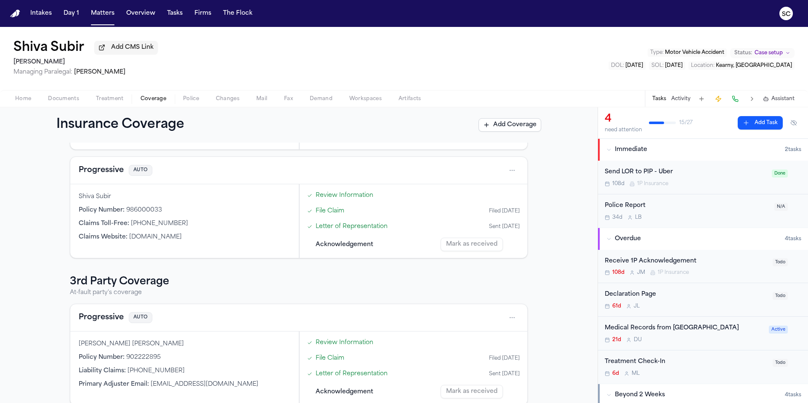
scroll to position [253, 0]
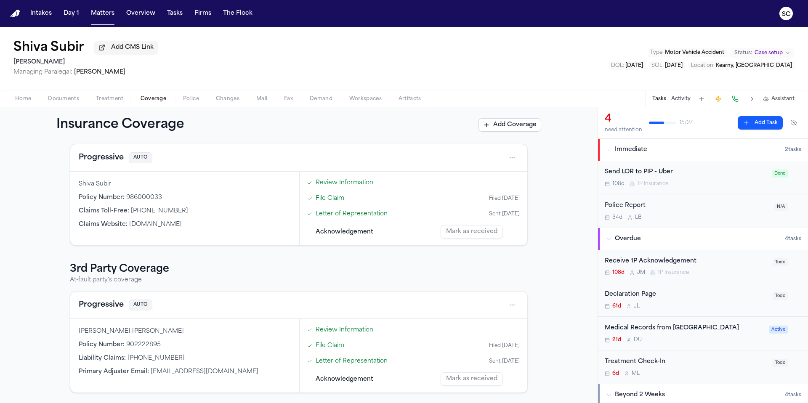
click at [194, 102] on span "Police" at bounding box center [191, 98] width 16 height 7
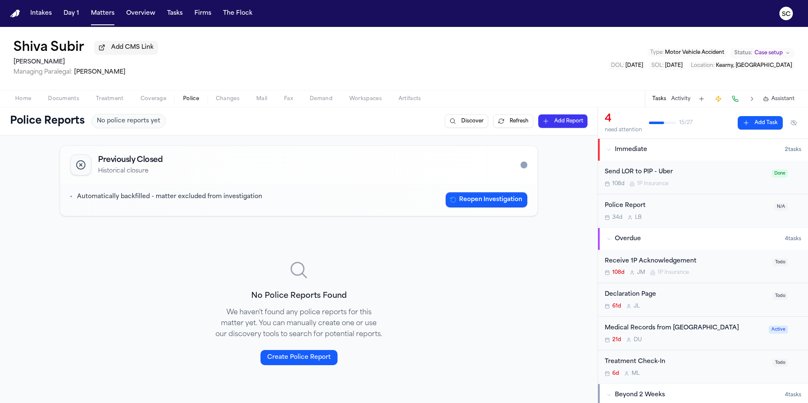
click at [224, 102] on span "Changes" at bounding box center [228, 98] width 24 height 7
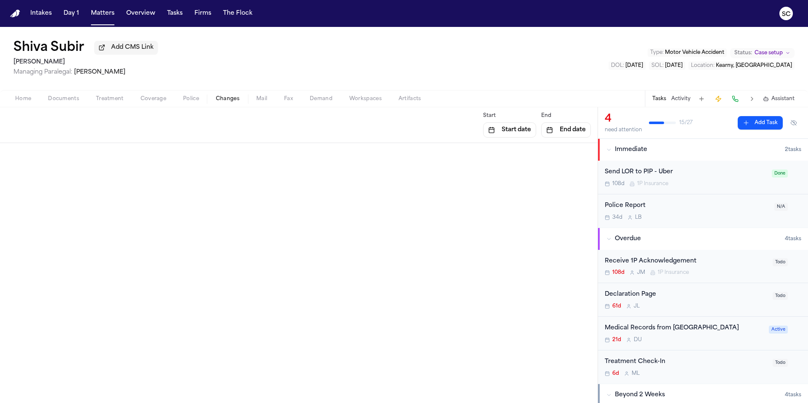
click at [17, 102] on span "Home" at bounding box center [23, 98] width 16 height 7
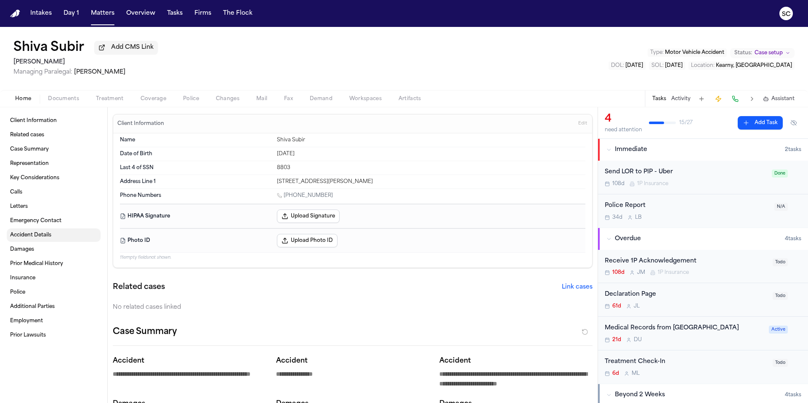
click at [40, 237] on span "Accident Details" at bounding box center [30, 235] width 41 height 7
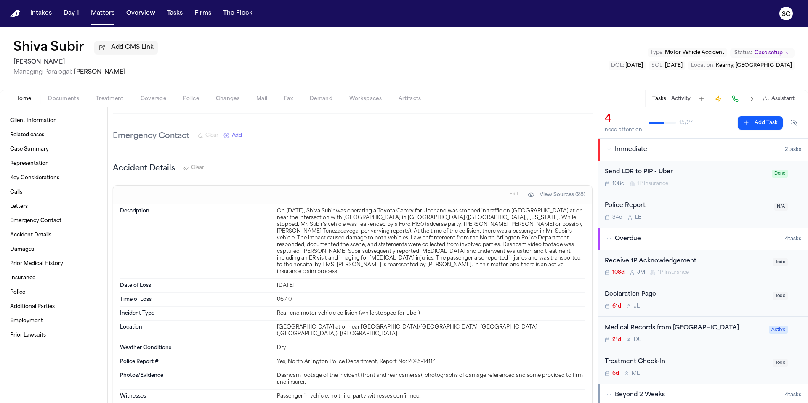
scroll to position [1721, 0]
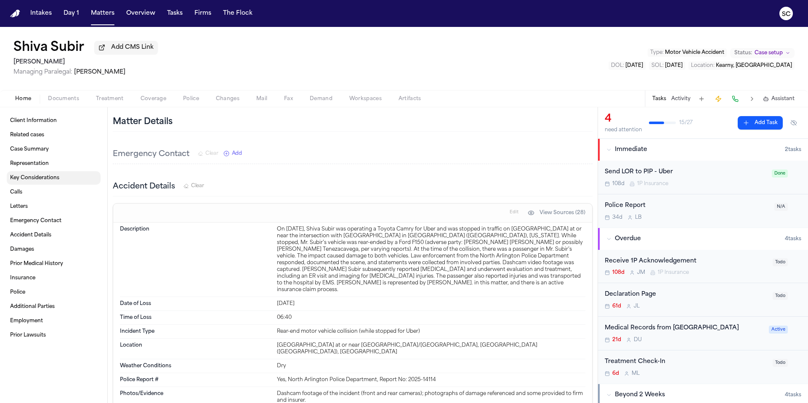
click at [21, 181] on span "Key Considerations" at bounding box center [34, 178] width 49 height 7
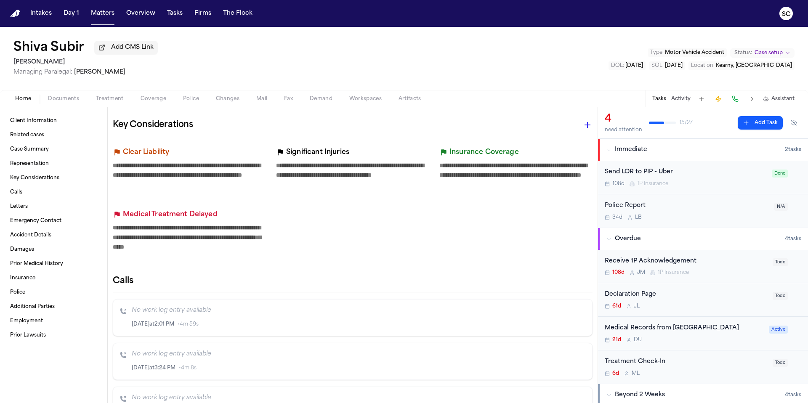
scroll to position [370, 0]
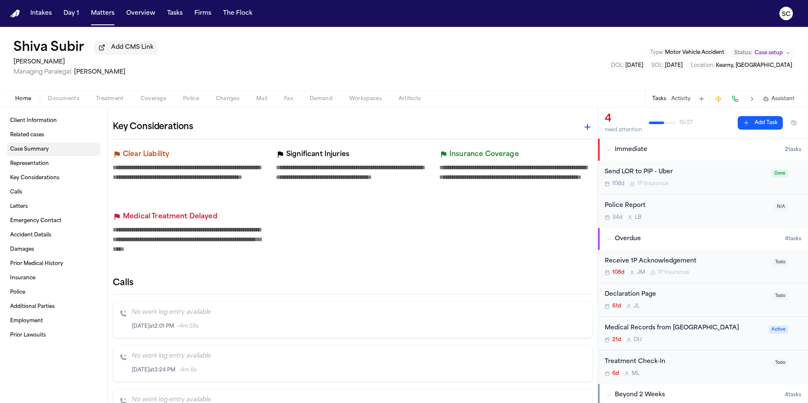
click at [31, 152] on span "Case Summary" at bounding box center [29, 149] width 39 height 7
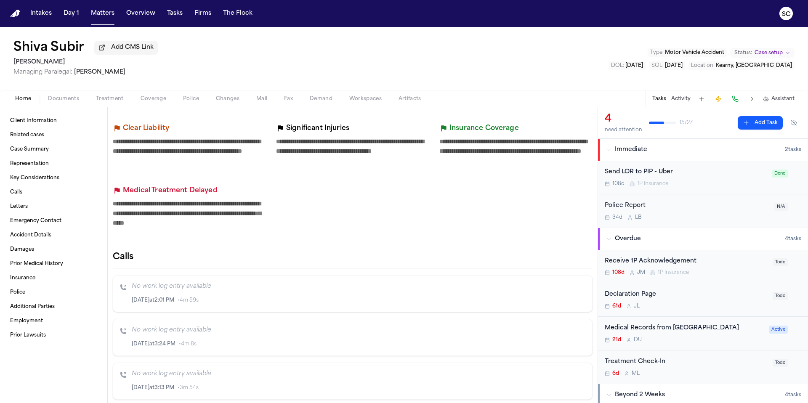
scroll to position [401, 0]
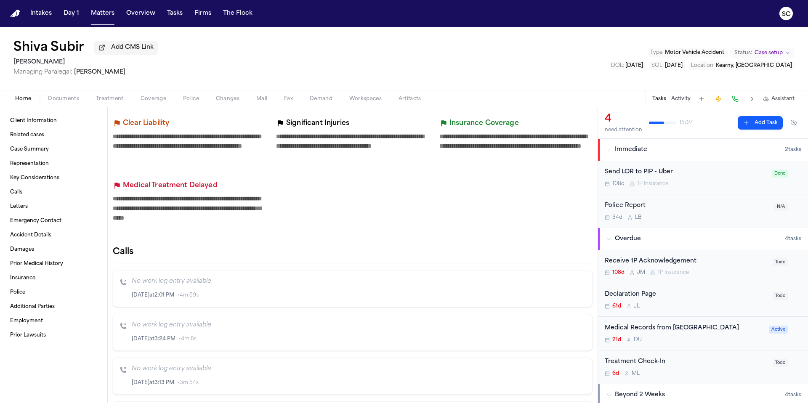
click at [677, 99] on button "Activity" at bounding box center [680, 98] width 19 height 7
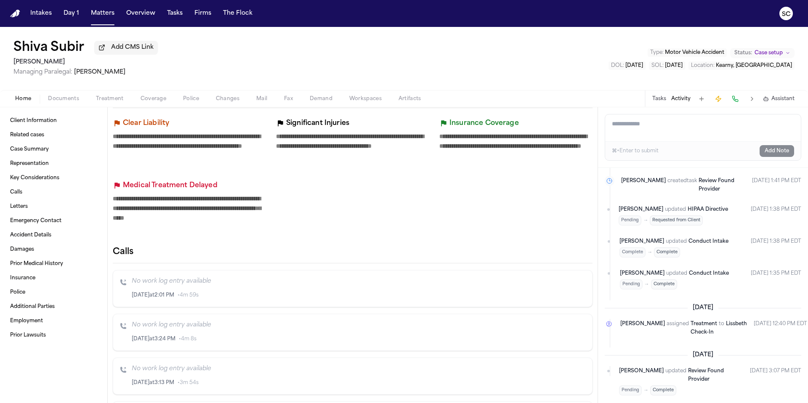
scroll to position [1724, 0]
click at [752, 103] on button at bounding box center [752, 99] width 12 height 12
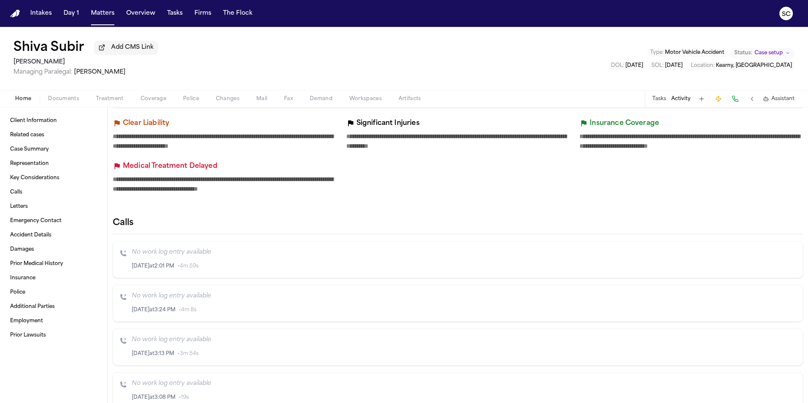
click at [751, 101] on button at bounding box center [752, 99] width 12 height 12
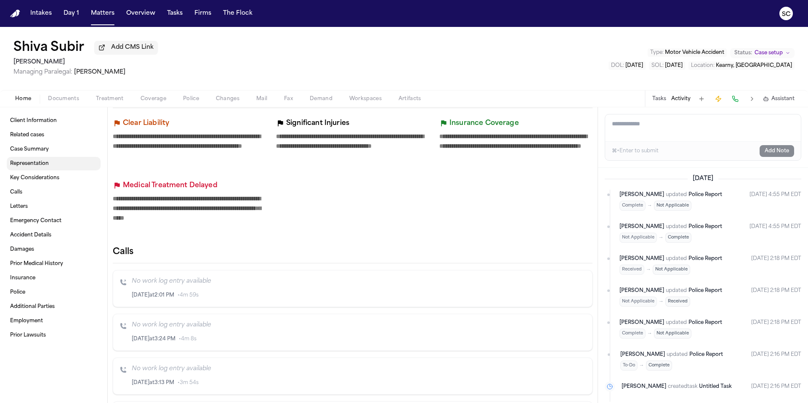
click at [35, 165] on span "Representation" at bounding box center [29, 163] width 39 height 7
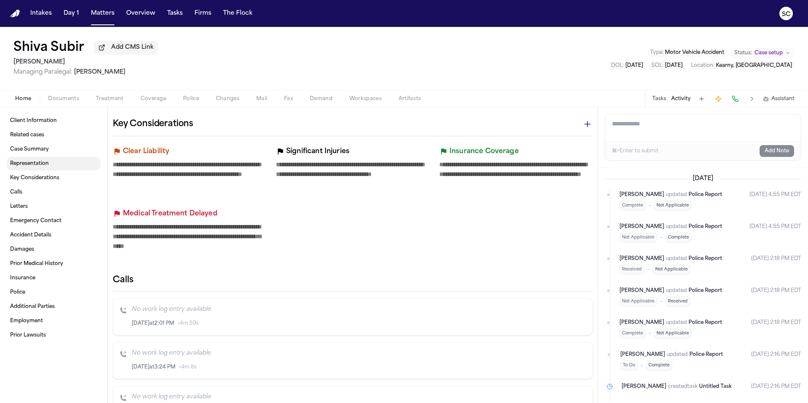
scroll to position [370, 0]
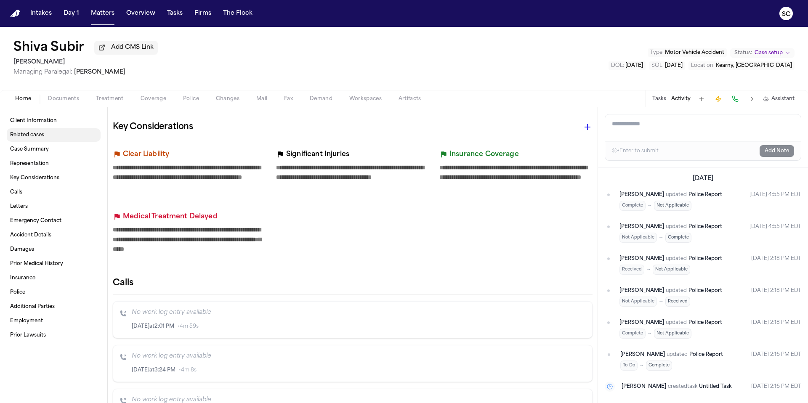
click at [40, 126] on link "Client Information" at bounding box center [54, 120] width 94 height 13
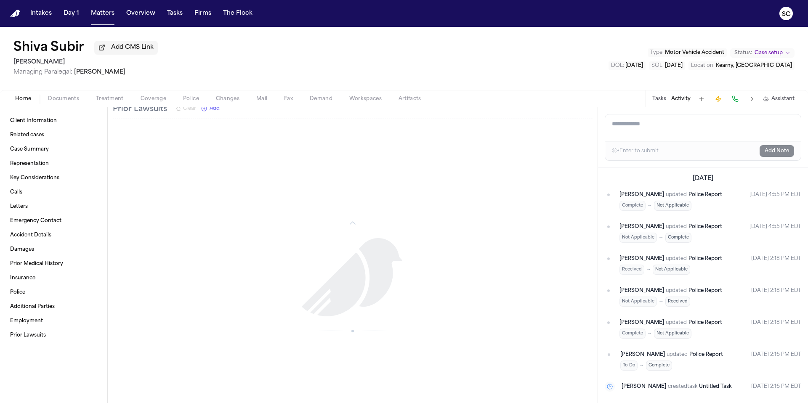
scroll to position [2372, 0]
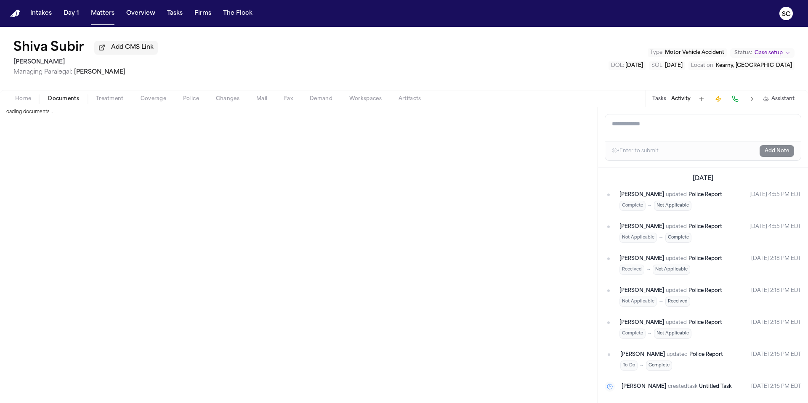
click at [61, 99] on span "Documents" at bounding box center [63, 98] width 31 height 7
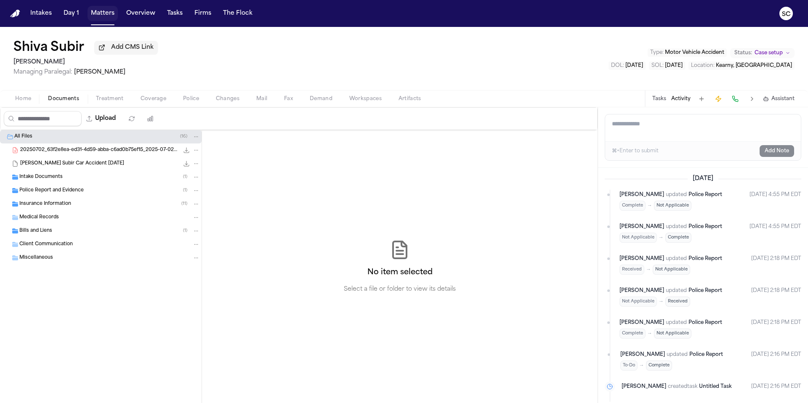
click at [94, 16] on button "Matters" at bounding box center [102, 13] width 30 height 15
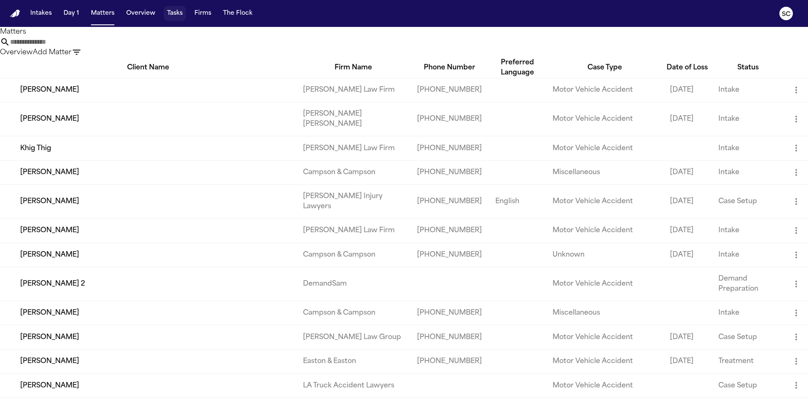
click at [171, 13] on button "Tasks" at bounding box center [175, 13] width 22 height 15
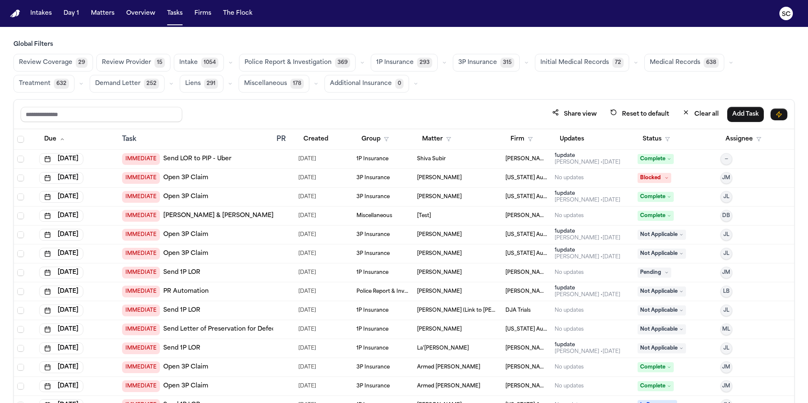
click at [202, 178] on link "Open 3P Claim" at bounding box center [185, 178] width 45 height 8
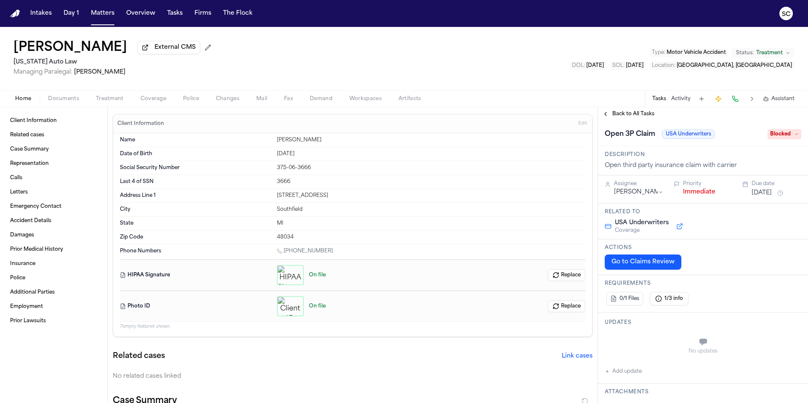
click at [649, 264] on button "Go to Claims Review" at bounding box center [642, 261] width 77 height 15
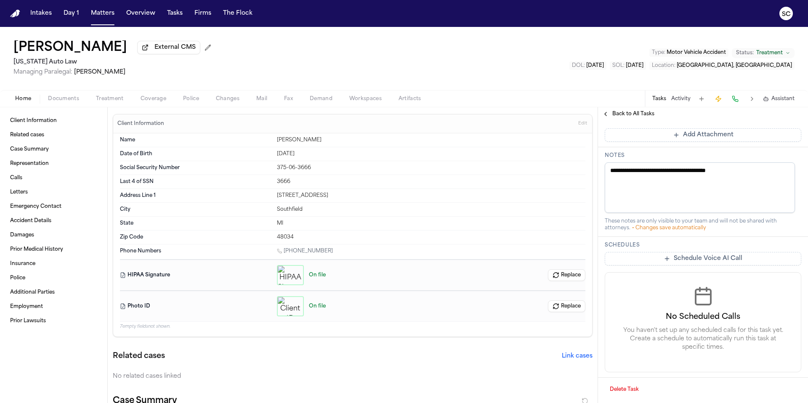
scroll to position [301, 0]
click at [27, 237] on span "Damages" at bounding box center [22, 235] width 24 height 7
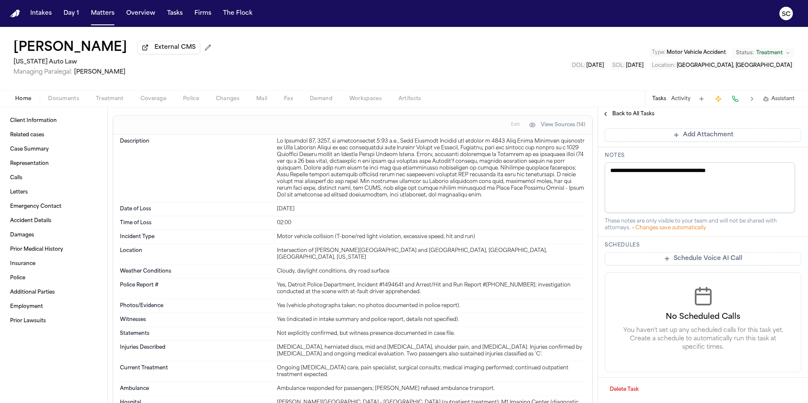
scroll to position [855, 0]
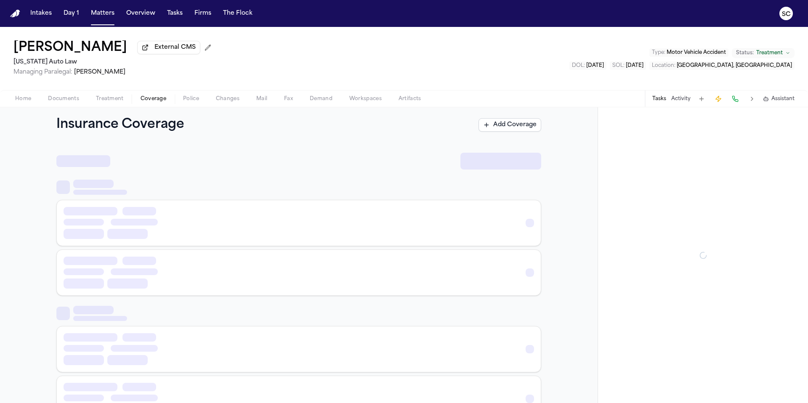
click at [162, 98] on span "Coverage" at bounding box center [153, 98] width 26 height 7
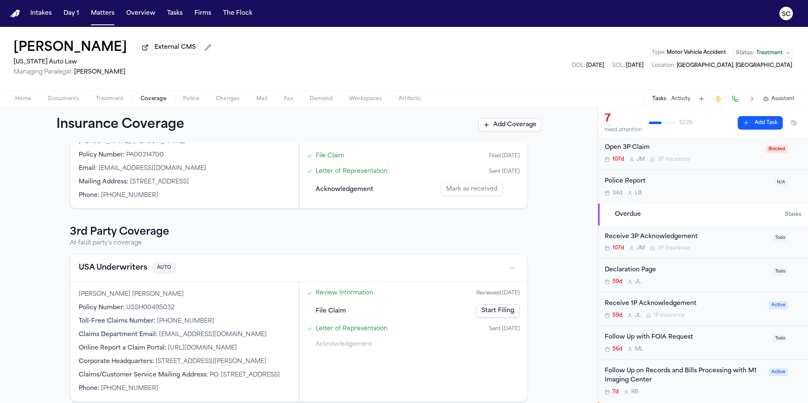
scroll to position [216, 0]
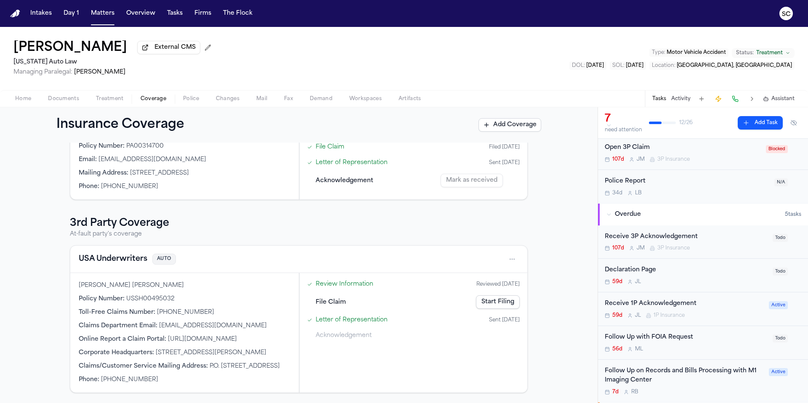
click at [222, 99] on span "Changes" at bounding box center [228, 98] width 24 height 7
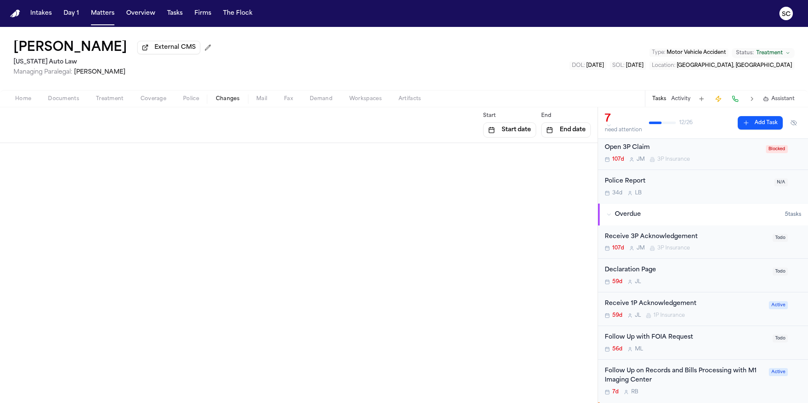
click at [71, 98] on span "Documents" at bounding box center [63, 98] width 31 height 7
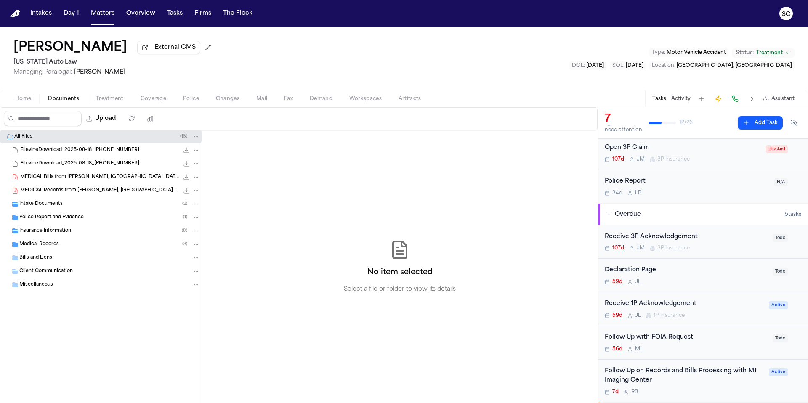
click at [62, 233] on span "Insurance Information" at bounding box center [45, 231] width 52 height 7
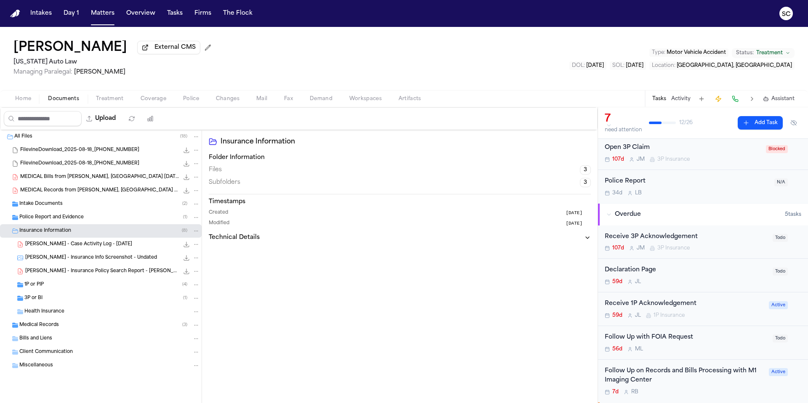
click at [35, 300] on span "3P or BI" at bounding box center [33, 298] width 18 height 7
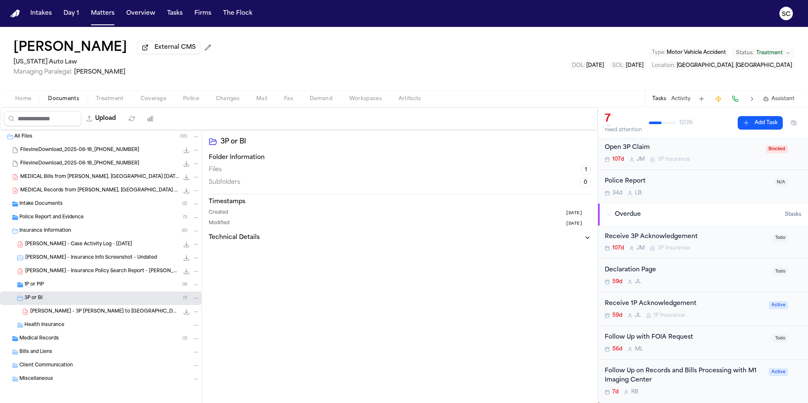
click at [78, 312] on span "T. Norwood - 3P LOR to USA Underwriters - 8.20.25 and Police Report - 12.21.24" at bounding box center [104, 311] width 148 height 7
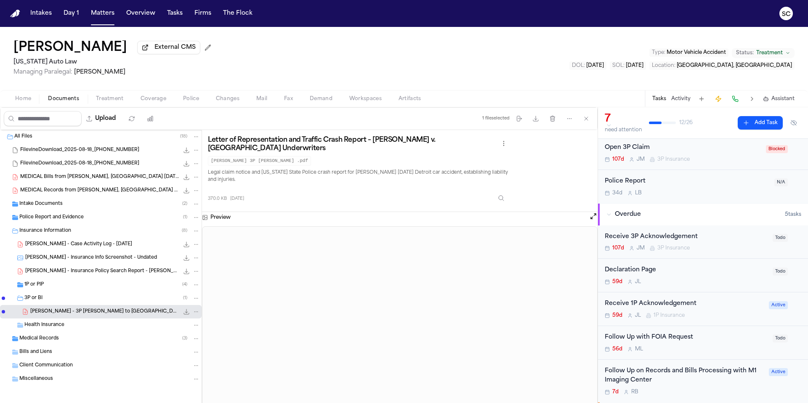
click at [35, 288] on span "1P or PIP" at bounding box center [33, 284] width 19 height 7
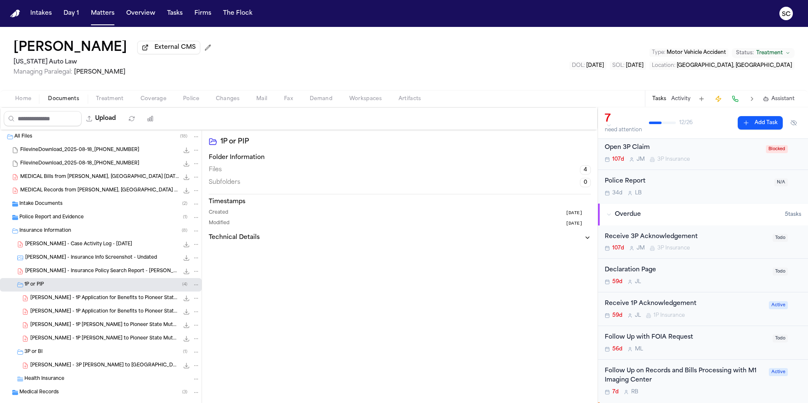
click at [62, 249] on div "T. Norwood - Case Activity Log - 8.18.25 94.4 KB • PDF" at bounding box center [112, 244] width 175 height 8
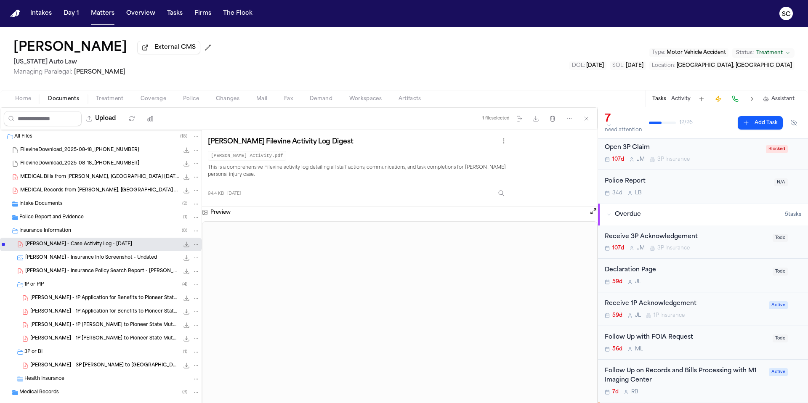
click at [68, 197] on div "MEDICAL Records from Todd Kleinstein, DC 08-11-25.pdf 10.7 MB • PDF" at bounding box center [100, 190] width 201 height 13
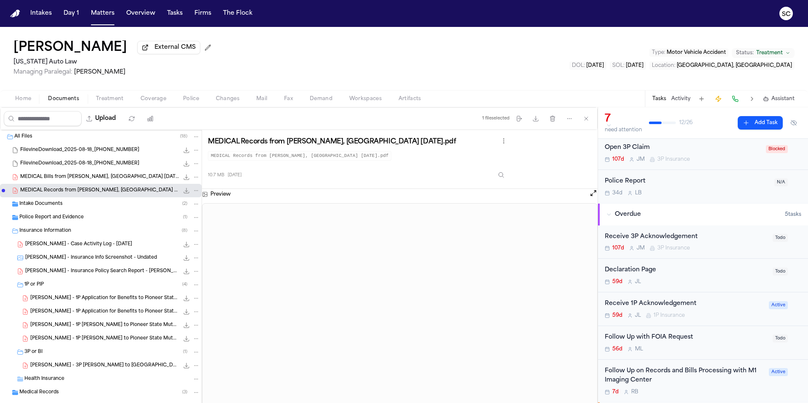
click at [23, 101] on span "Home" at bounding box center [23, 98] width 16 height 7
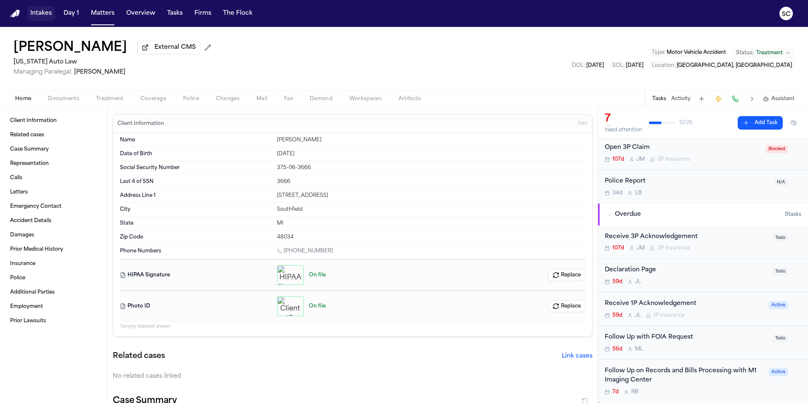
click at [42, 18] on button "Intakes" at bounding box center [41, 13] width 28 height 15
